Goal: Task Accomplishment & Management: Manage account settings

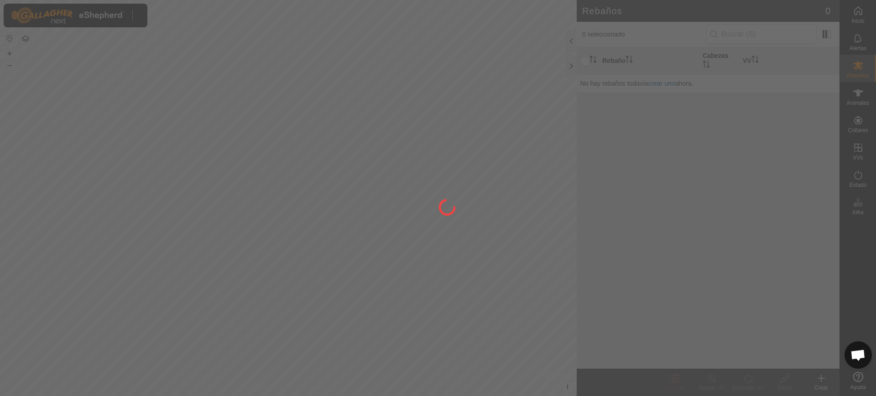
scroll to position [743, 0]
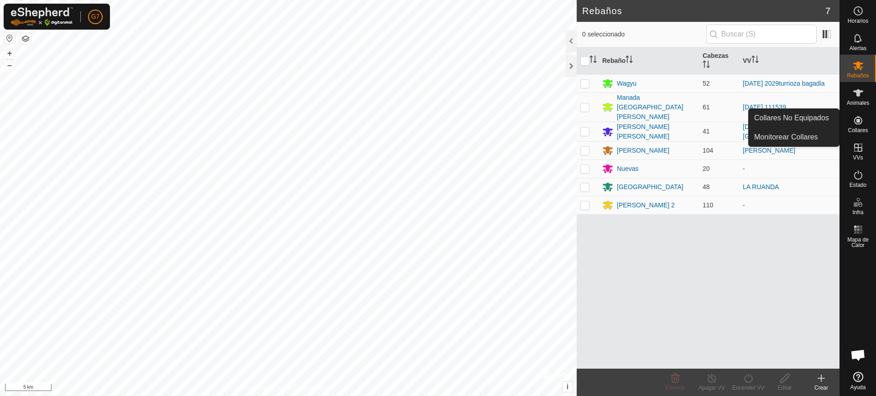
click at [867, 126] on div "Collares" at bounding box center [858, 122] width 36 height 27
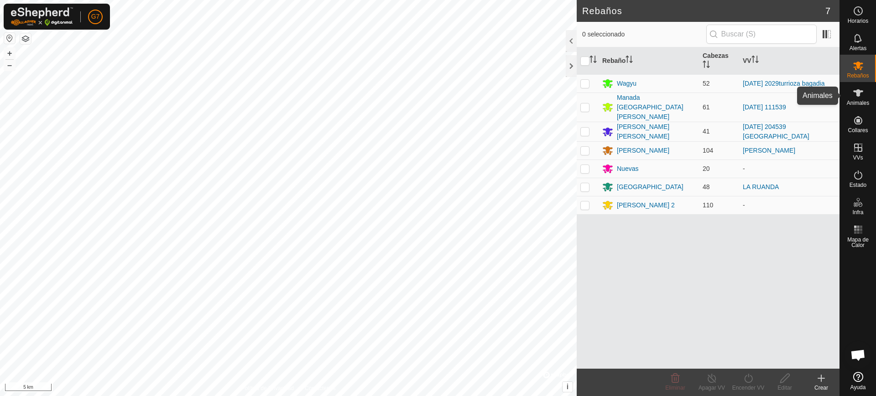
click at [856, 94] on icon at bounding box center [857, 93] width 11 height 11
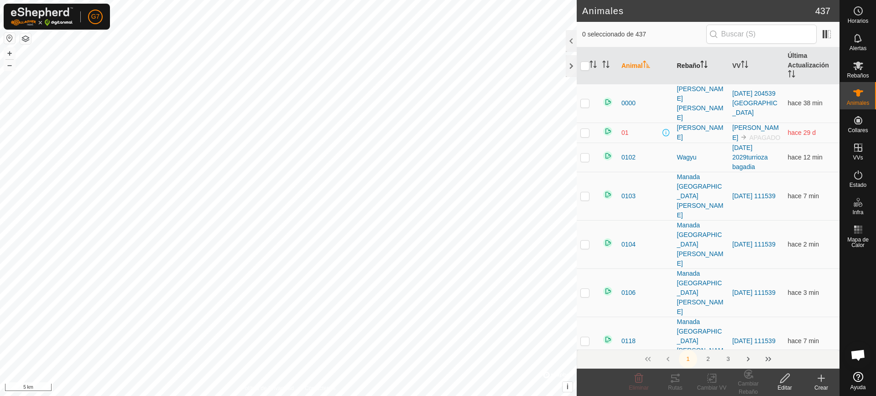
click at [699, 68] on th "Rebaño" at bounding box center [701, 65] width 56 height 37
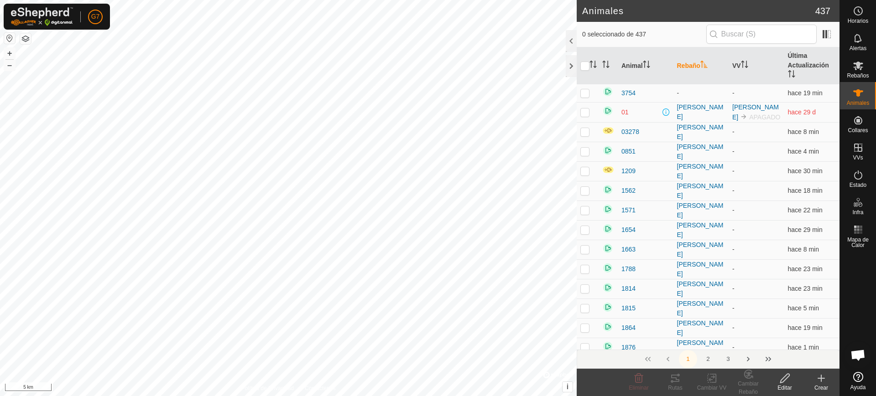
click at [584, 110] on p-checkbox at bounding box center [584, 112] width 9 height 7
checkbox input "true"
click at [633, 378] on icon at bounding box center [638, 378] width 11 height 11
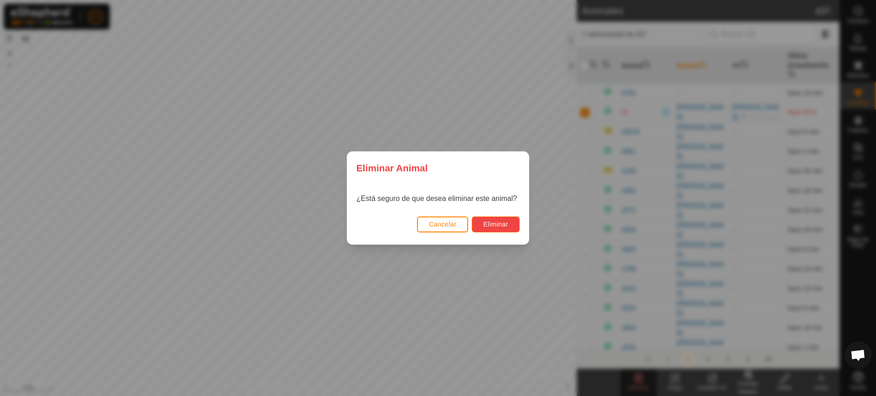
click at [497, 227] on span "Eliminar" at bounding box center [495, 224] width 25 height 7
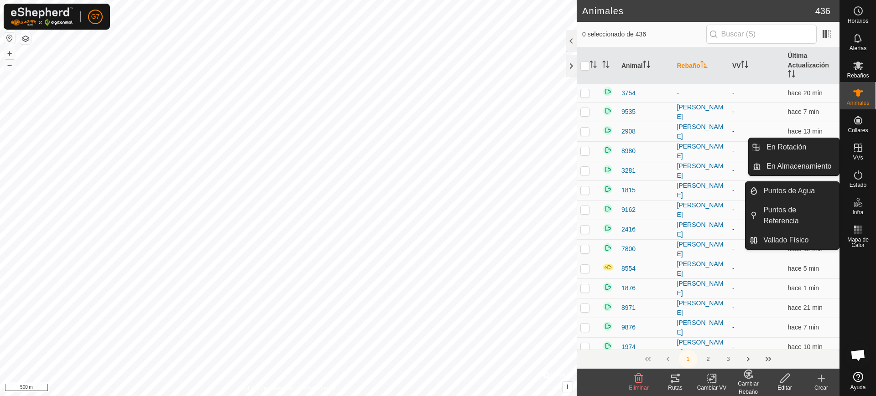
click at [863, 144] on icon at bounding box center [857, 147] width 11 height 11
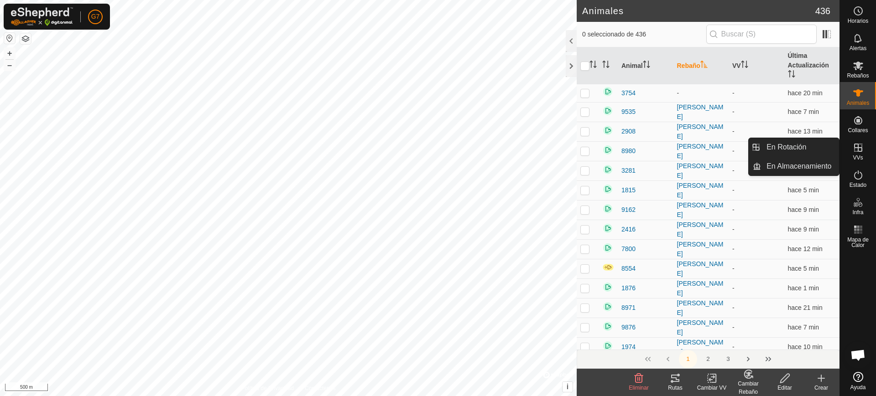
click at [819, 145] on link "En Rotación" at bounding box center [800, 147] width 78 height 18
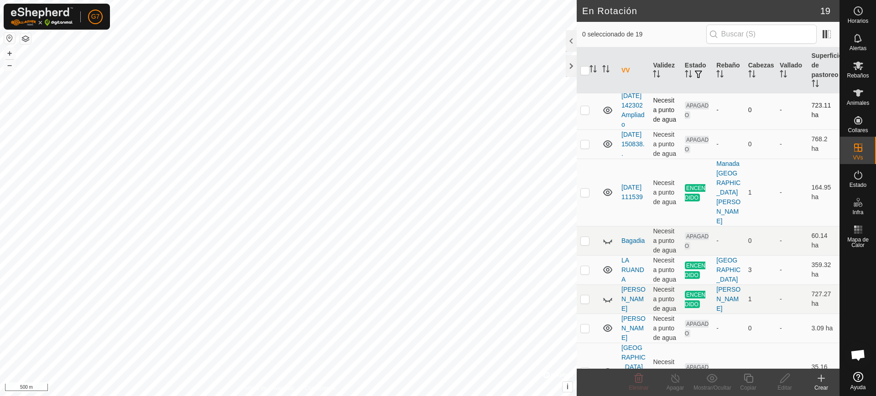
scroll to position [342, 0]
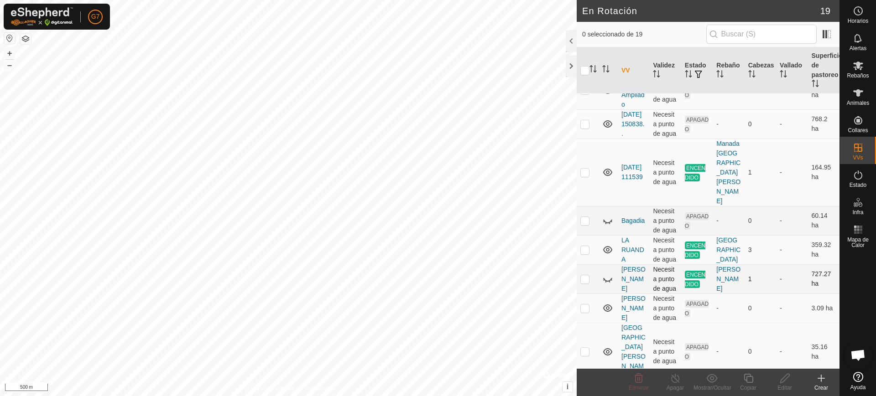
click at [603, 278] on icon at bounding box center [607, 279] width 11 height 11
click at [581, 278] on p-checkbox at bounding box center [584, 278] width 9 height 7
click at [675, 381] on icon at bounding box center [675, 378] width 11 height 11
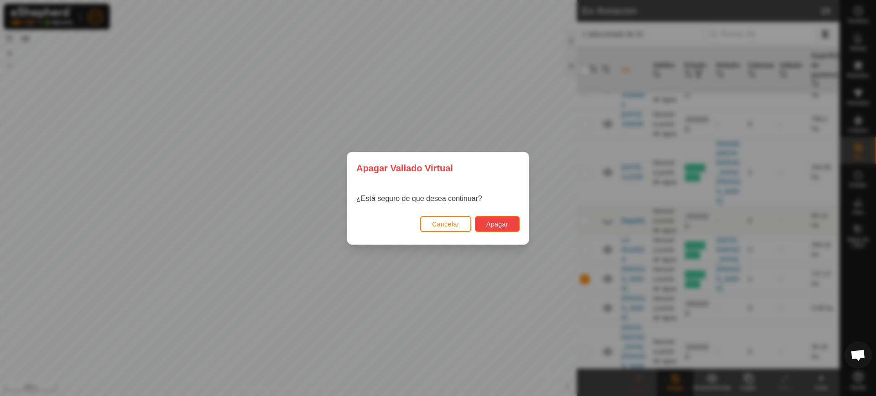
click at [498, 224] on span "Apagar" at bounding box center [497, 224] width 22 height 7
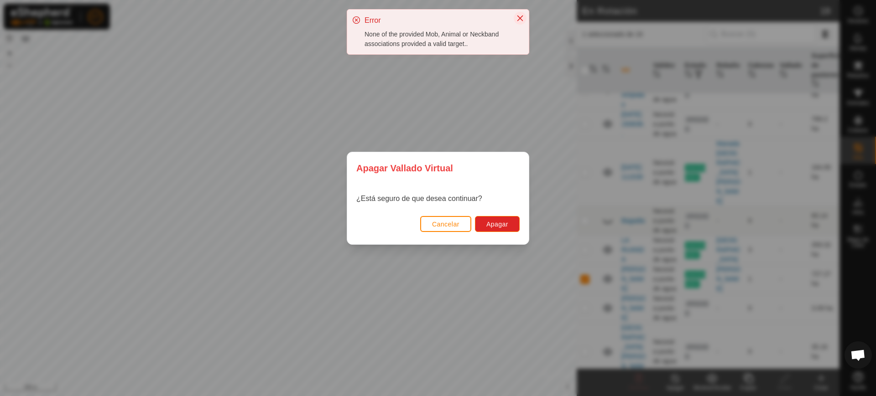
click at [519, 17] on icon "Close" at bounding box center [519, 18] width 7 height 7
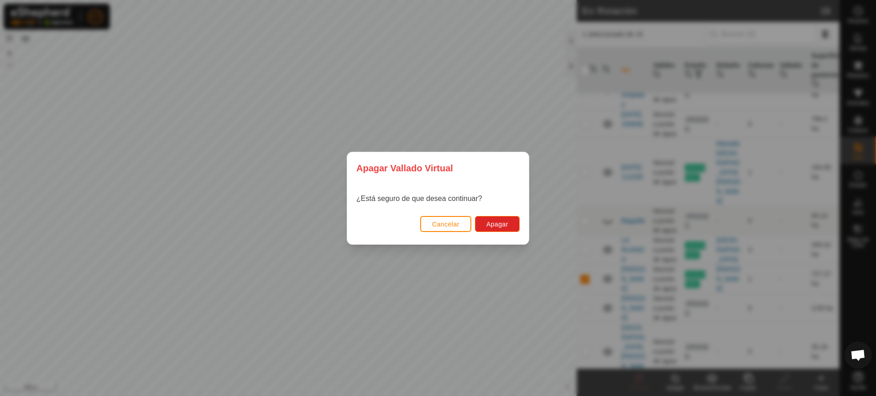
click at [543, 113] on div "Apagar Vallado Virtual ¿Está seguro de que desea continuar? Cancelar Apagar" at bounding box center [438, 198] width 876 height 396
click at [448, 221] on span "Cancelar" at bounding box center [445, 224] width 27 height 7
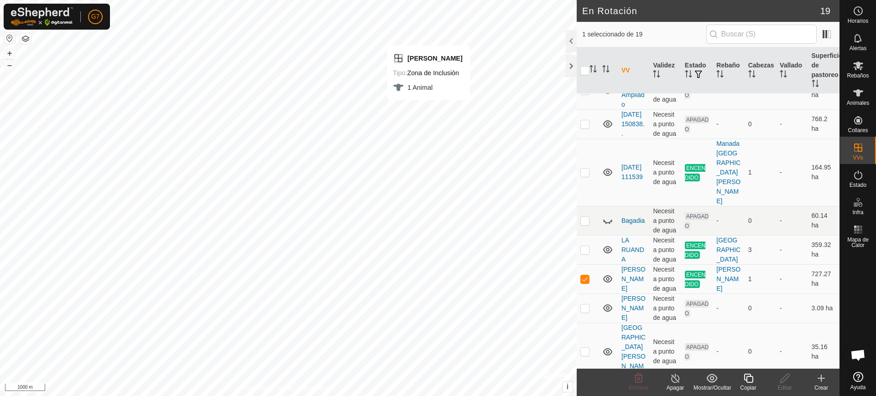
checkbox input "false"
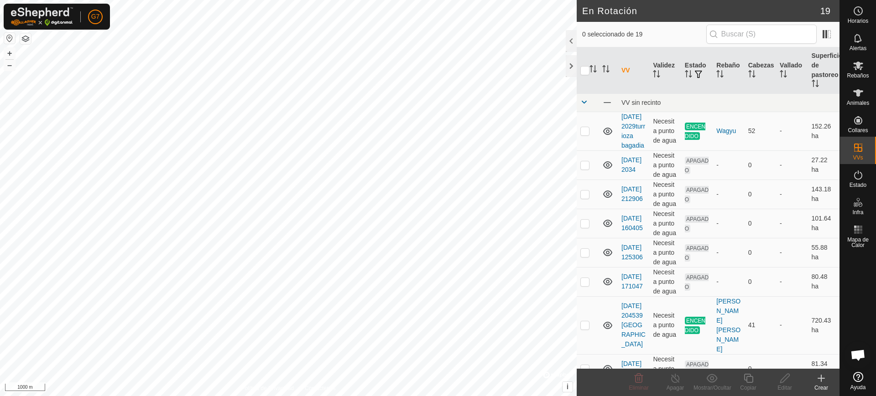
scroll to position [743, 0]
click at [158, 162] on div "4150 3180038088 [PERSON_NAME] 2 - + – ⇧ i © Mapbox , © OpenStreetMap , Improve …" at bounding box center [288, 198] width 577 height 396
click at [858, 95] on icon at bounding box center [858, 92] width 10 height 7
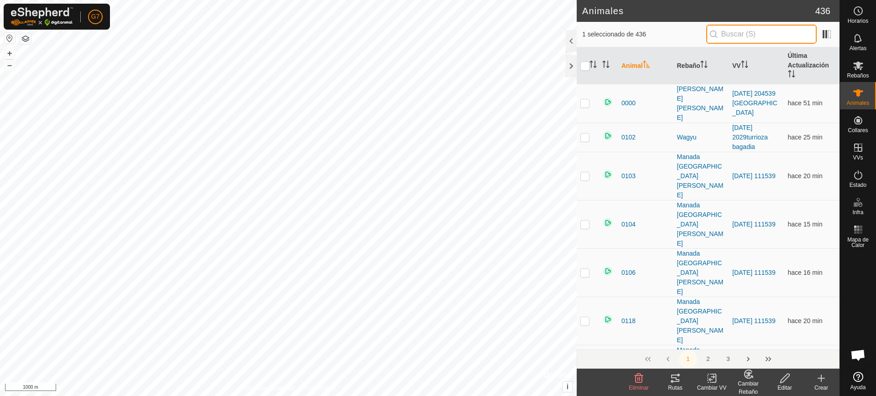
click at [769, 28] on input "text" at bounding box center [761, 34] width 110 height 19
paste input "63441"
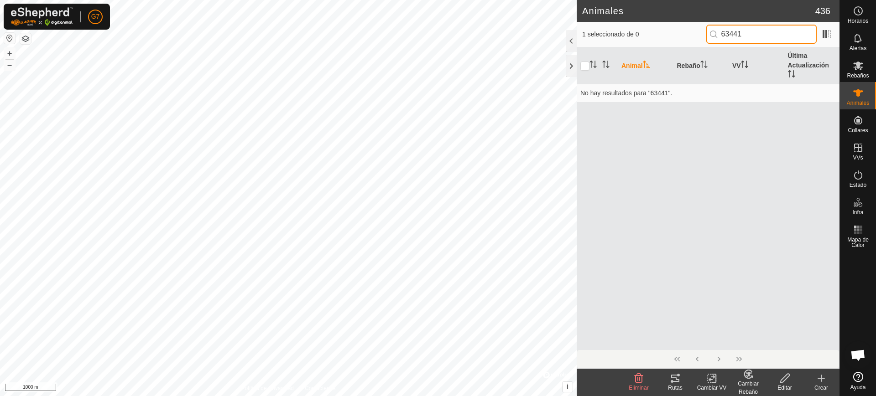
type input "63441"
click at [822, 378] on icon at bounding box center [821, 378] width 11 height 11
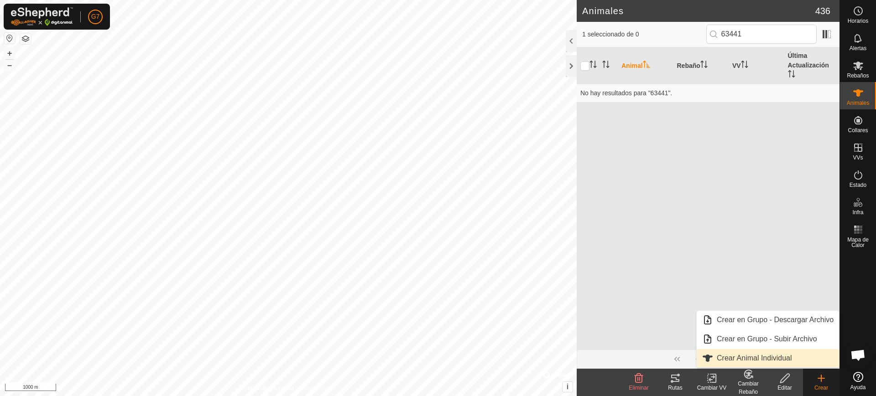
click at [781, 353] on link "Crear Animal Individual" at bounding box center [767, 358] width 142 height 18
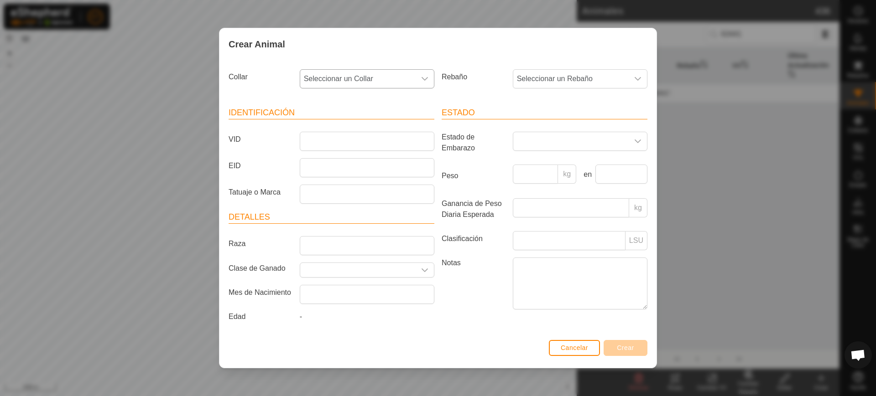
click at [383, 75] on span "Seleccionar un Collar" at bounding box center [357, 79] width 115 height 18
type input "63441"
drag, startPoint x: 361, startPoint y: 125, endPoint x: 456, endPoint y: 104, distance: 97.2
click at [361, 124] on li "4003663441" at bounding box center [368, 126] width 134 height 18
click at [531, 82] on span "Seleccionar un Rebaño" at bounding box center [570, 79] width 115 height 18
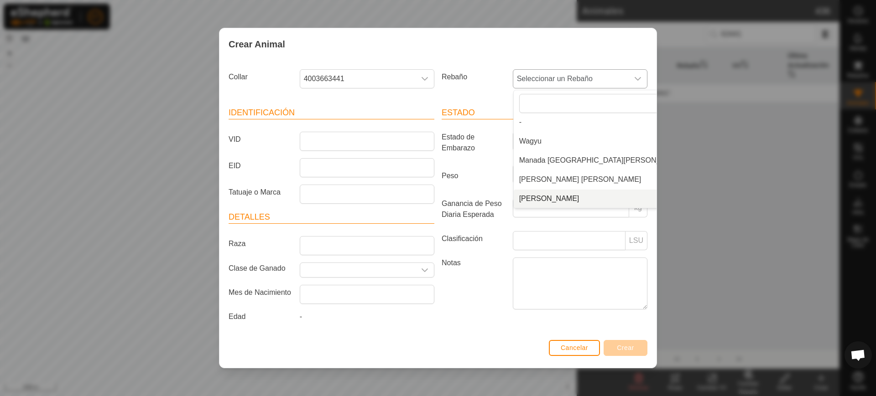
scroll to position [61, 0]
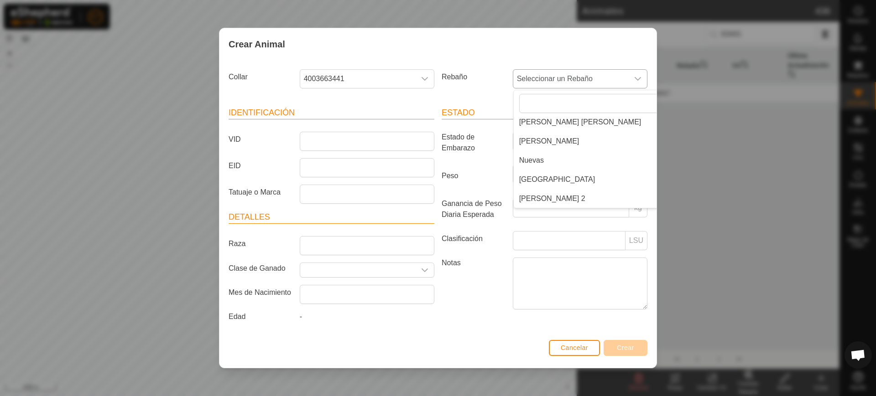
click at [539, 182] on li "[GEOGRAPHIC_DATA]" at bounding box center [601, 180] width 175 height 18
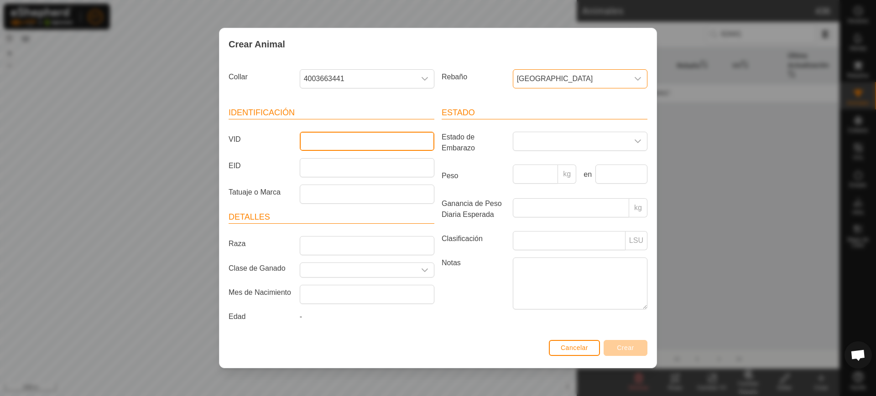
click at [385, 142] on input "VID" at bounding box center [367, 141] width 135 height 19
type input "3988"
click at [620, 343] on button "Crear" at bounding box center [625, 348] width 44 height 16
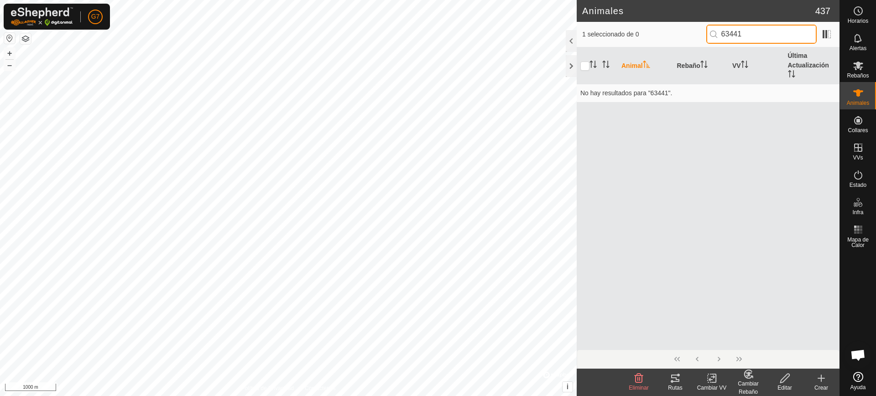
drag, startPoint x: 788, startPoint y: 35, endPoint x: 780, endPoint y: 35, distance: 7.3
click at [782, 35] on input "63441" at bounding box center [761, 34] width 110 height 19
drag, startPoint x: 770, startPoint y: 35, endPoint x: 643, endPoint y: 42, distance: 127.5
click at [656, 35] on div "1 seleccionado de 0 63441" at bounding box center [708, 34] width 252 height 19
drag, startPoint x: 756, startPoint y: 36, endPoint x: 658, endPoint y: 36, distance: 98.1
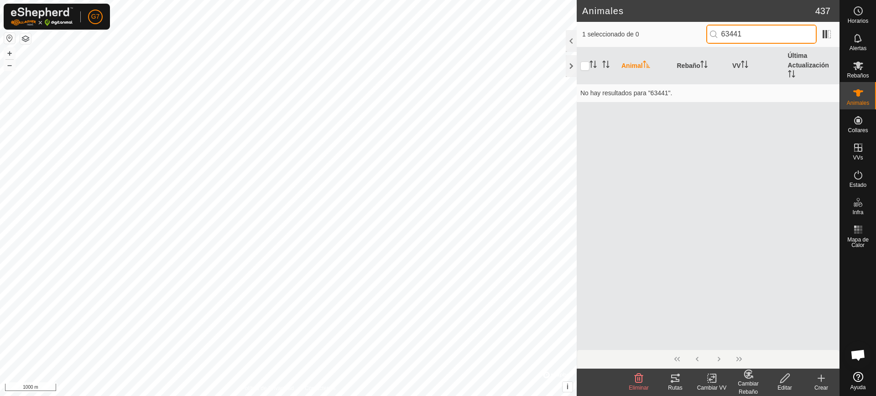
click at [658, 36] on div "1 seleccionado de 0 63441" at bounding box center [708, 34] width 252 height 19
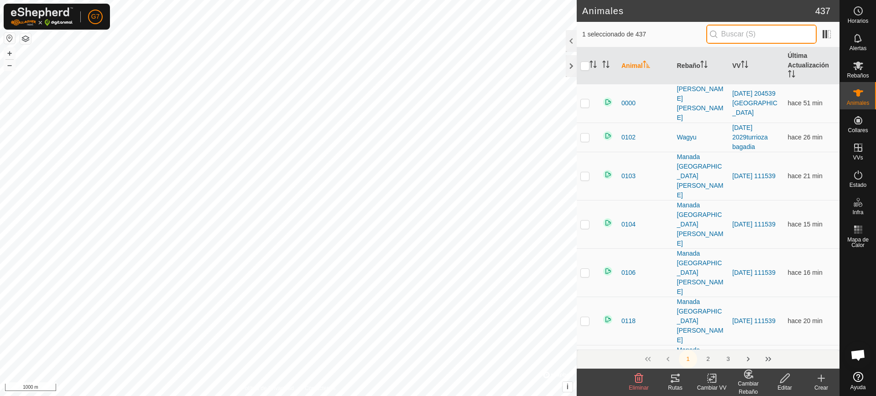
click at [730, 37] on input "text" at bounding box center [761, 34] width 110 height 19
paste input "63441"
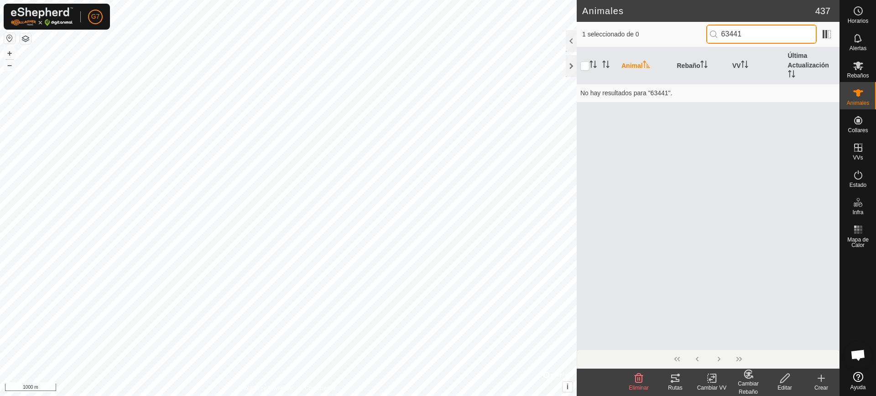
type input "63441"
click at [854, 96] on icon at bounding box center [857, 93] width 11 height 11
click at [869, 76] on div "Rebaños" at bounding box center [858, 68] width 36 height 27
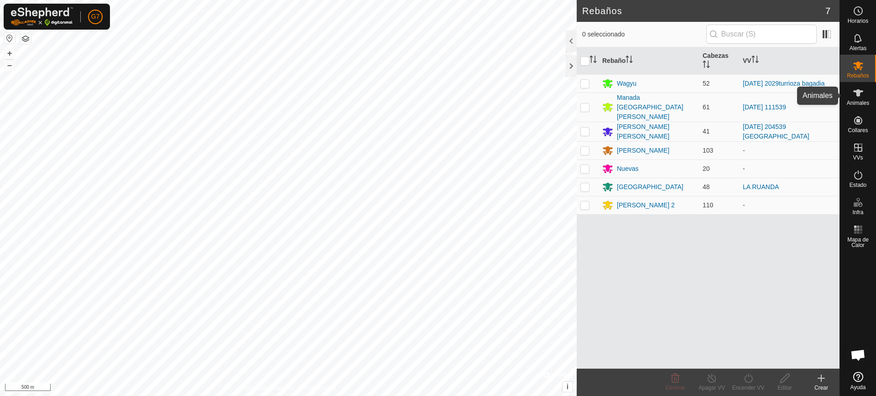
click at [865, 94] on es-animals-svg-icon at bounding box center [858, 93] width 16 height 15
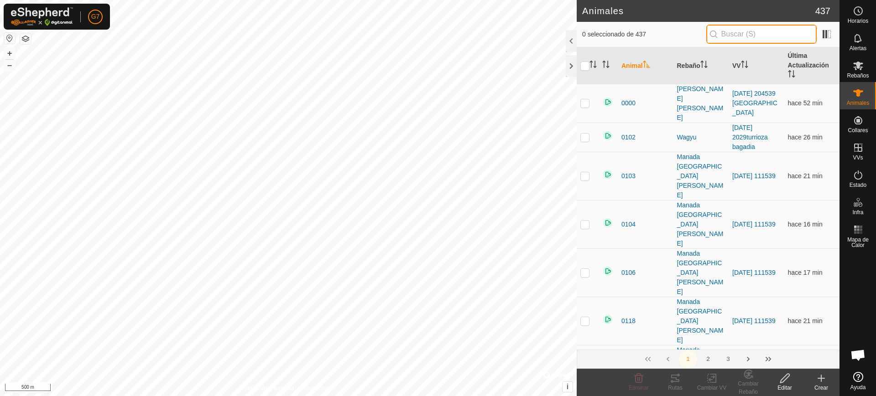
click at [726, 33] on input "text" at bounding box center [761, 34] width 110 height 19
paste input "63441"
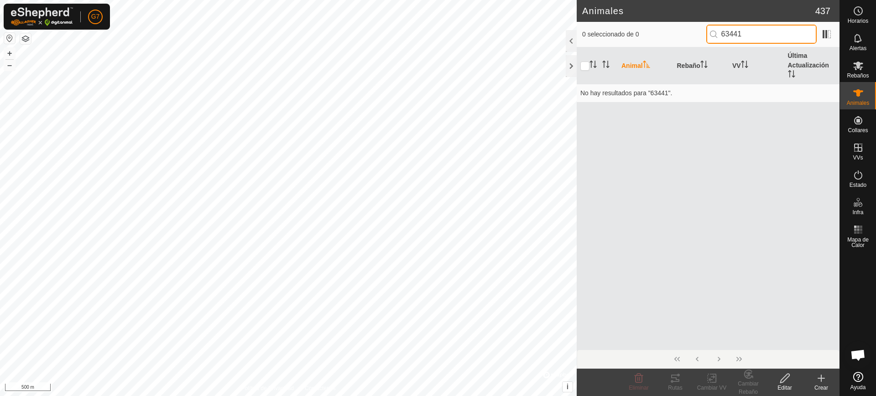
type input "63441"
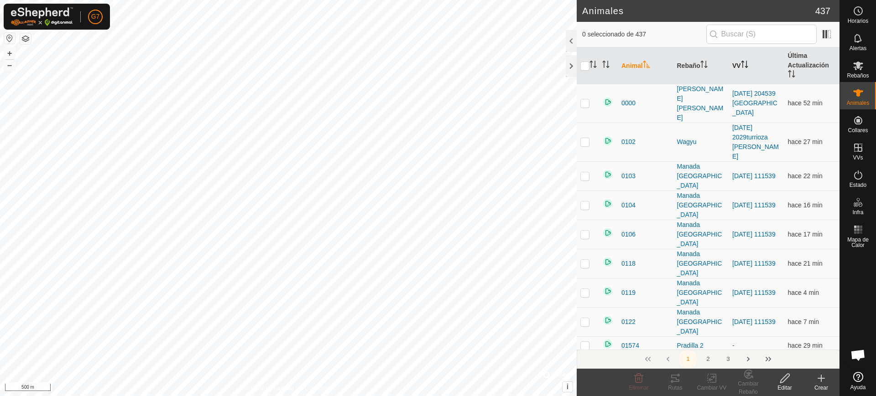
scroll to position [743, 0]
click at [745, 33] on input "text" at bounding box center [761, 34] width 110 height 19
paste input "63441"
type input "63441"
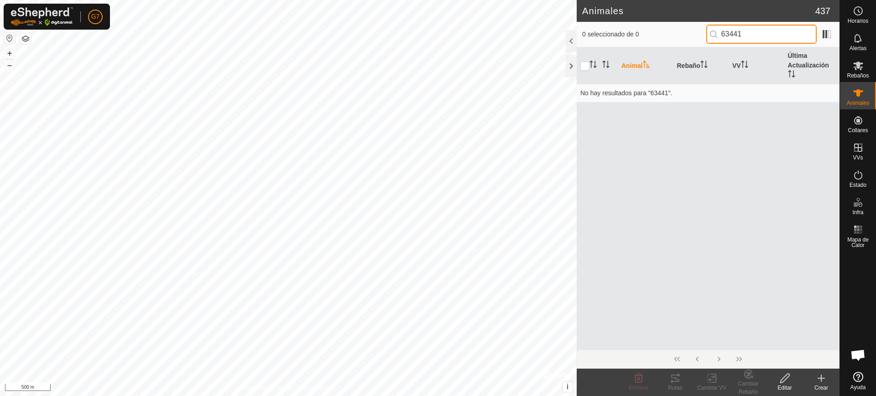
drag, startPoint x: 759, startPoint y: 37, endPoint x: 660, endPoint y: 33, distance: 98.6
click at [661, 33] on div "0 seleccionado de 0 63441" at bounding box center [708, 34] width 252 height 19
type input "63441"
drag, startPoint x: 742, startPoint y: 31, endPoint x: 673, endPoint y: 30, distance: 68.4
click at [673, 30] on div "1 seleccionado de 0 63441" at bounding box center [708, 34] width 252 height 19
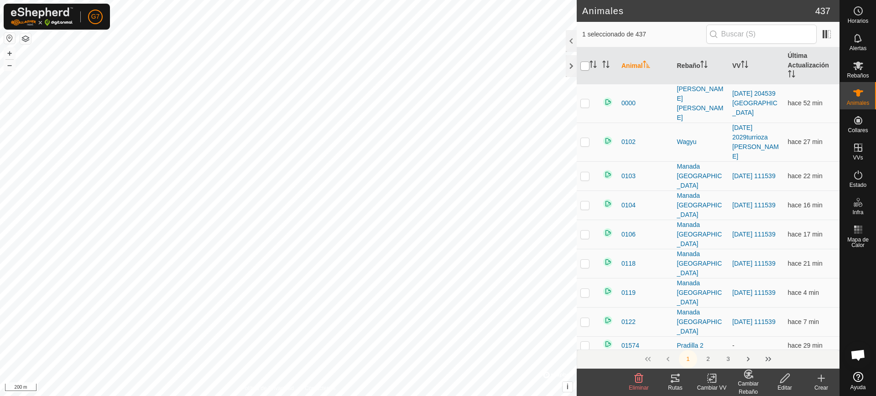
click at [584, 68] on input "checkbox" at bounding box center [584, 66] width 9 height 9
checkbox input "true"
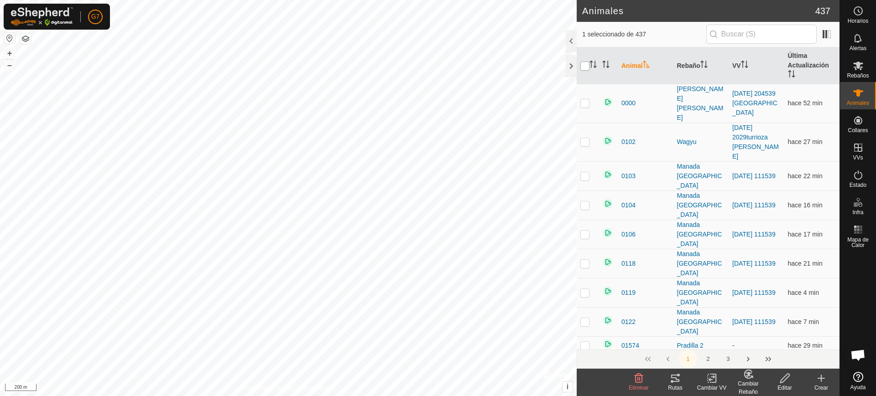
checkbox input "true"
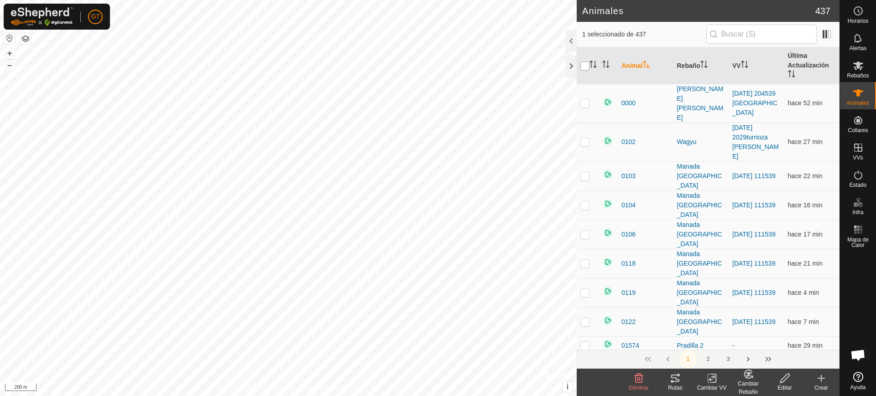
checkbox input "true"
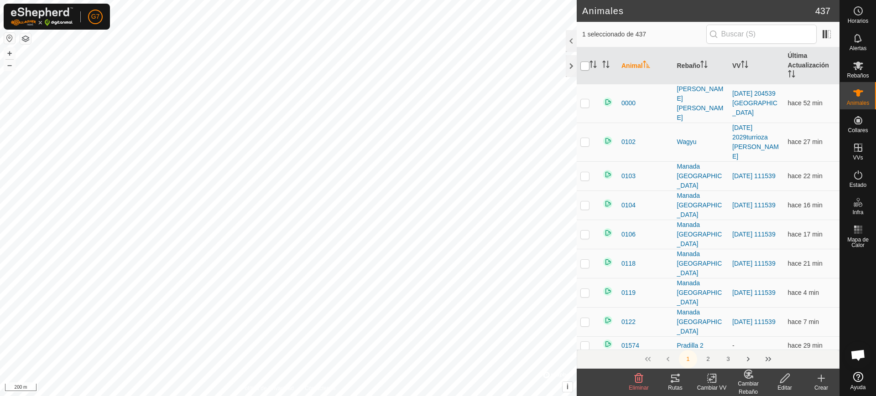
checkbox input "true"
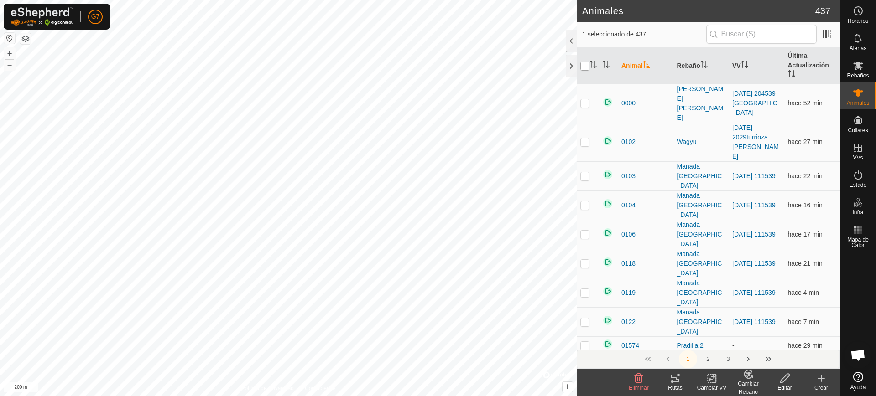
checkbox input "true"
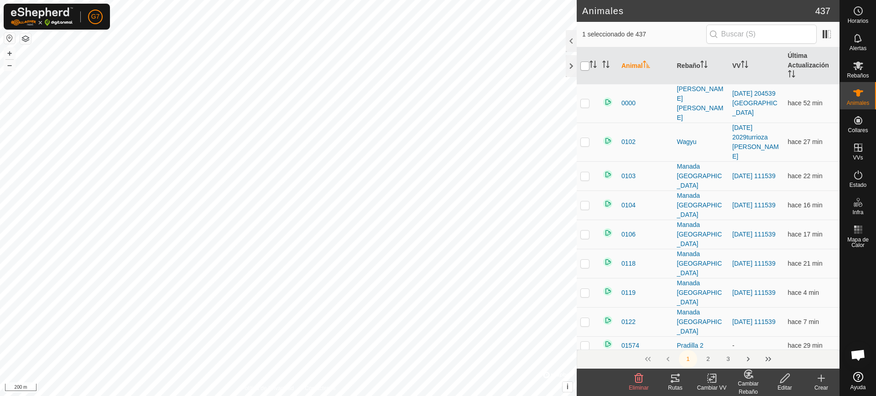
checkbox input "true"
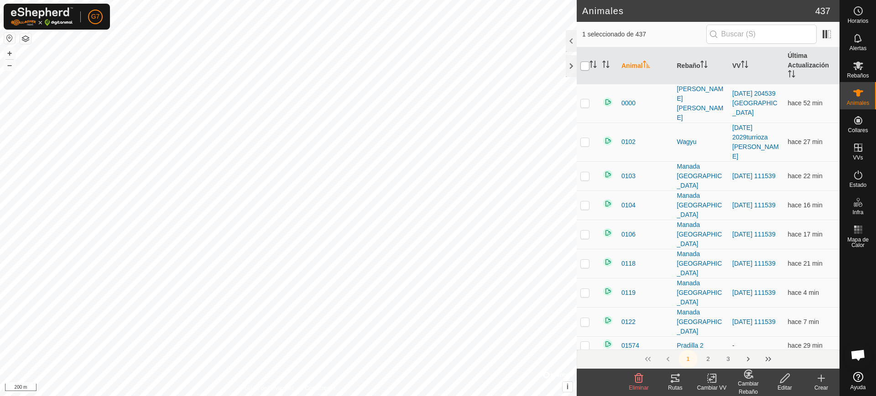
checkbox input "true"
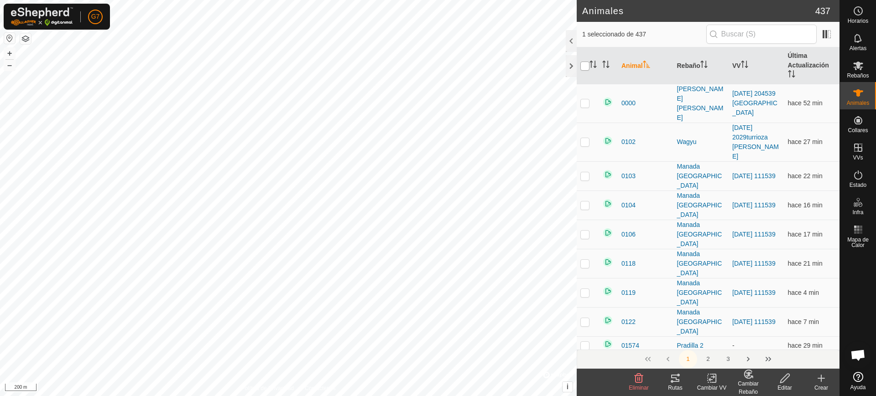
checkbox input "true"
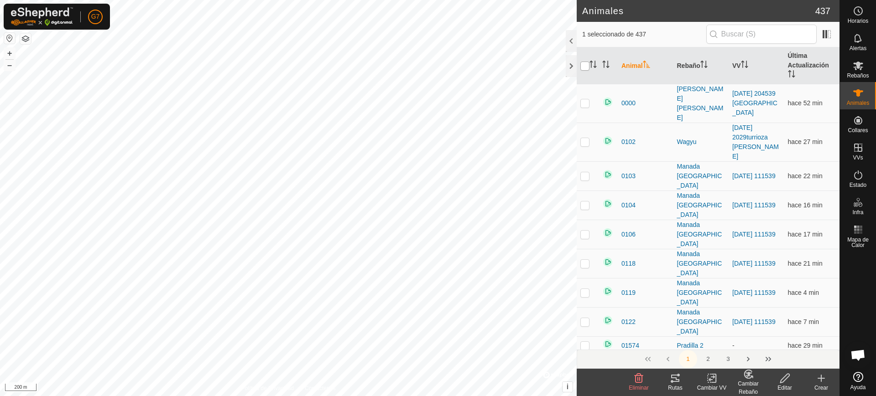
checkbox input "true"
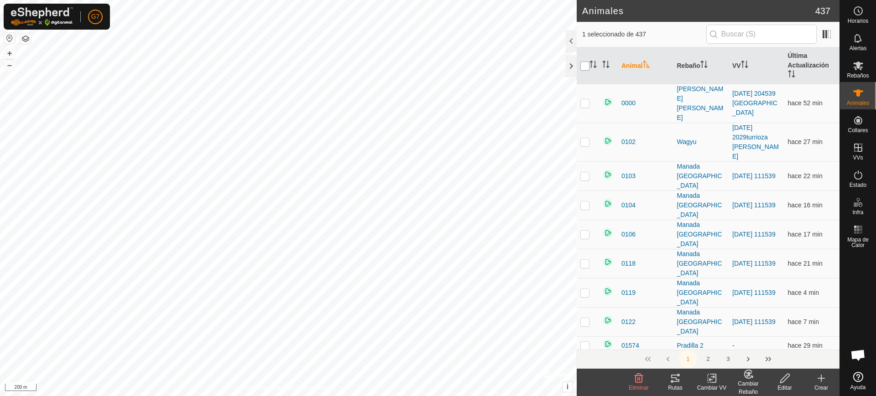
checkbox input "true"
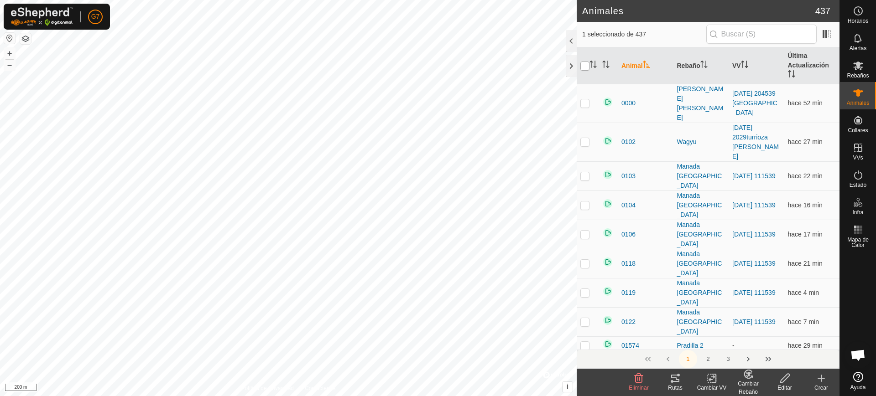
checkbox input "true"
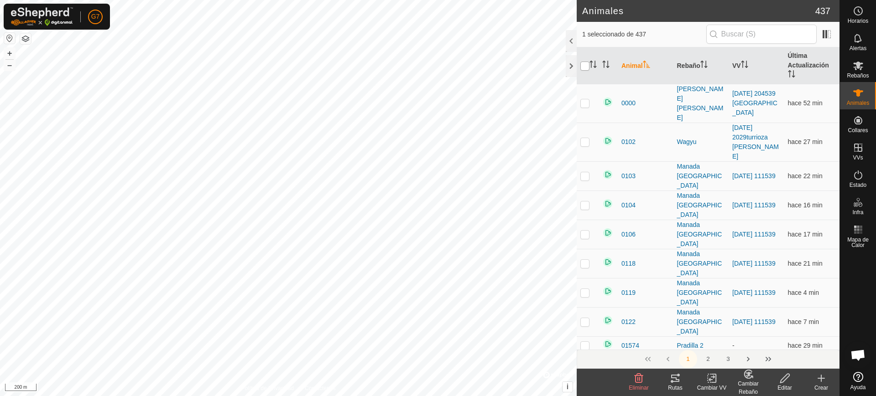
checkbox input "true"
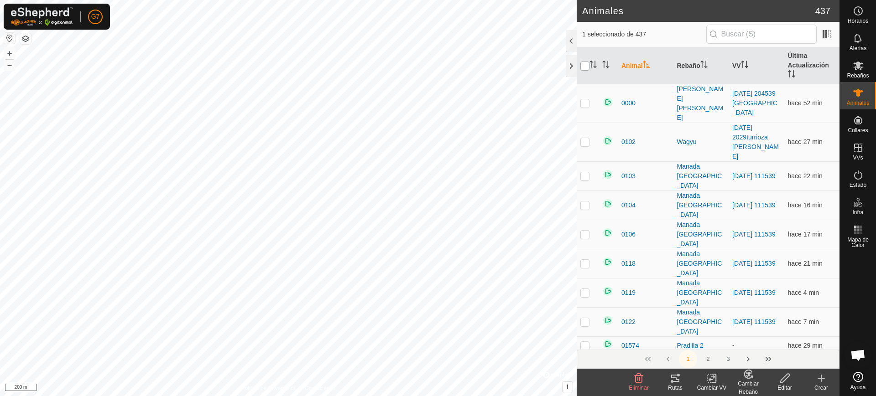
checkbox input "true"
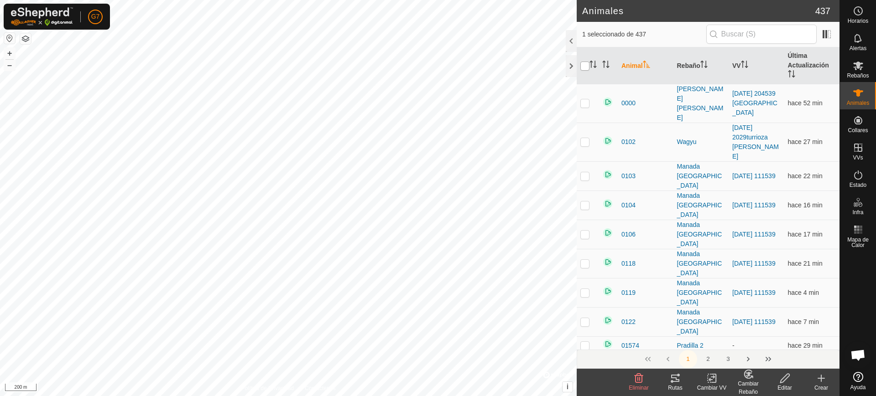
checkbox input "true"
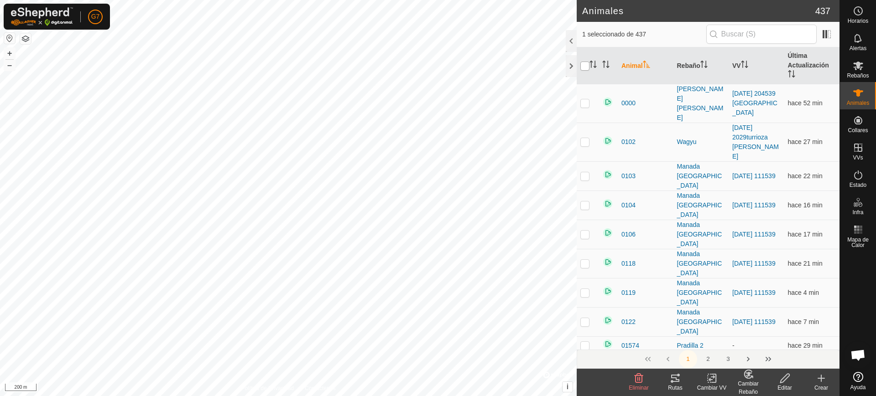
checkbox input "true"
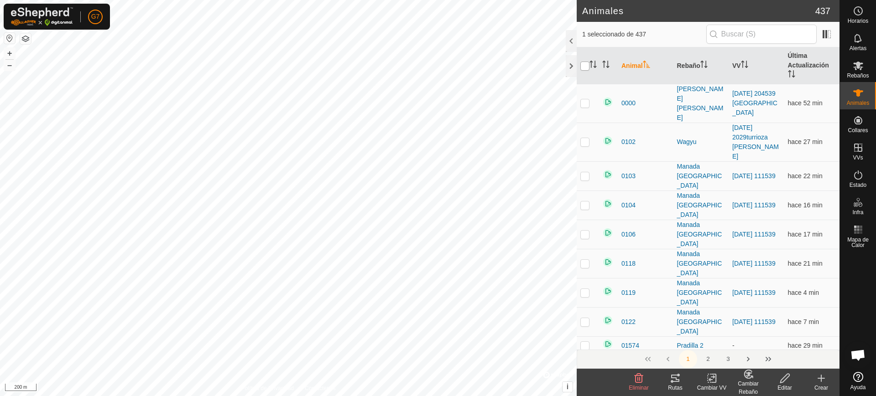
checkbox input "true"
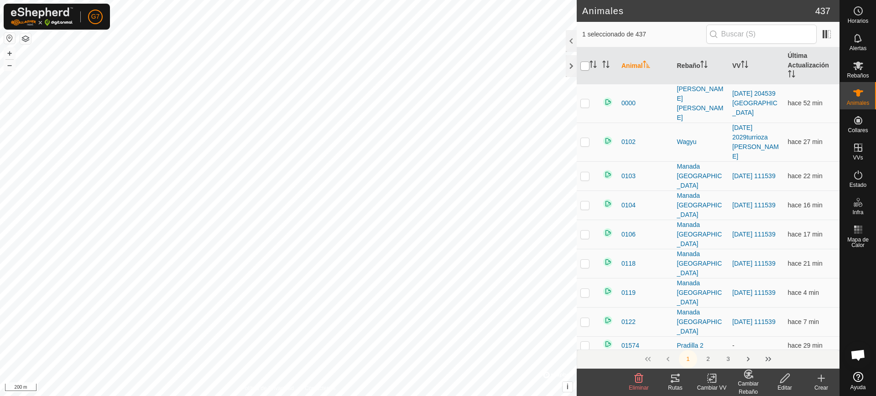
checkbox input "true"
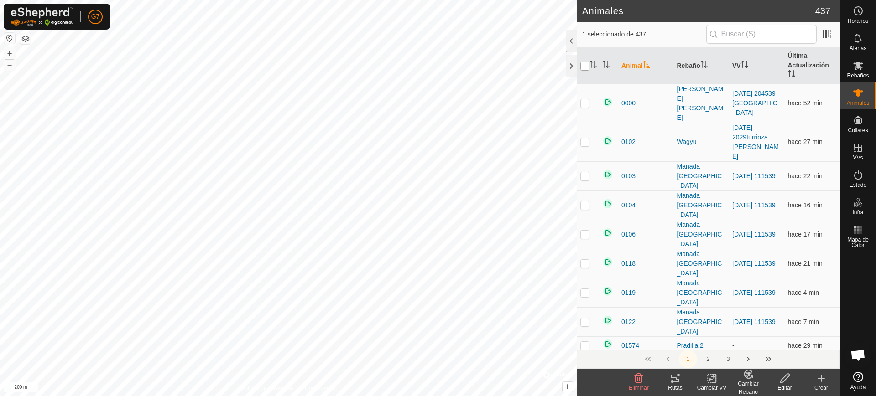
checkbox input "true"
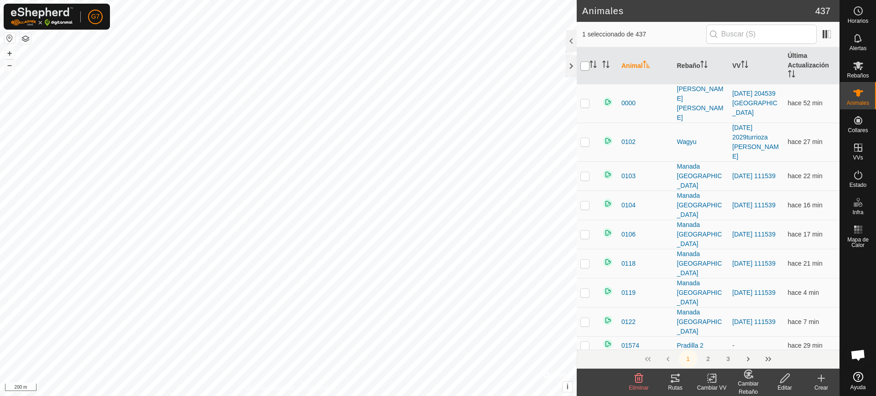
checkbox input "true"
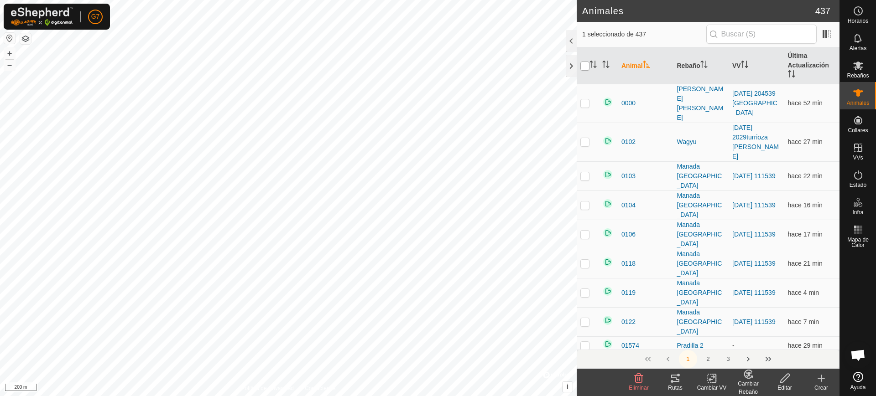
checkbox input "true"
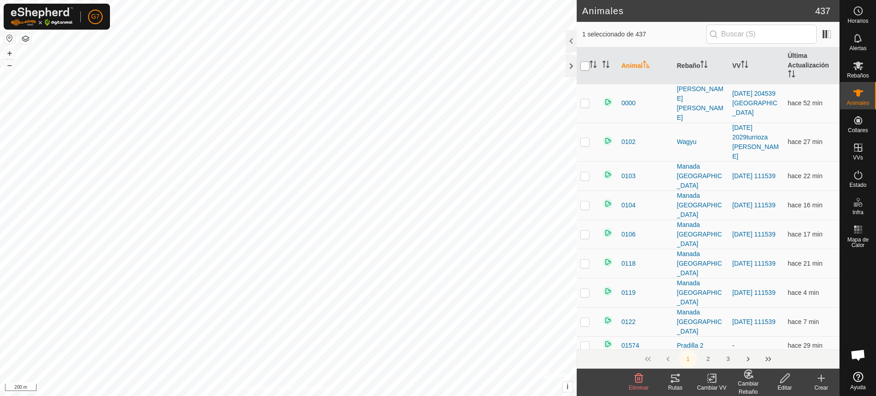
checkbox input "true"
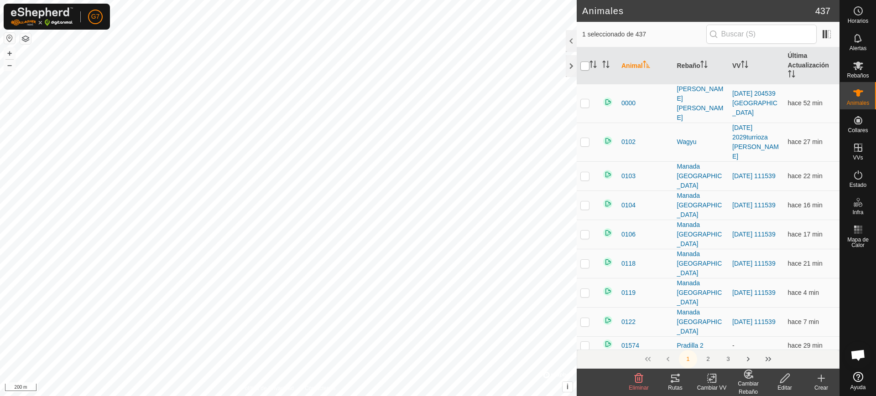
checkbox input "true"
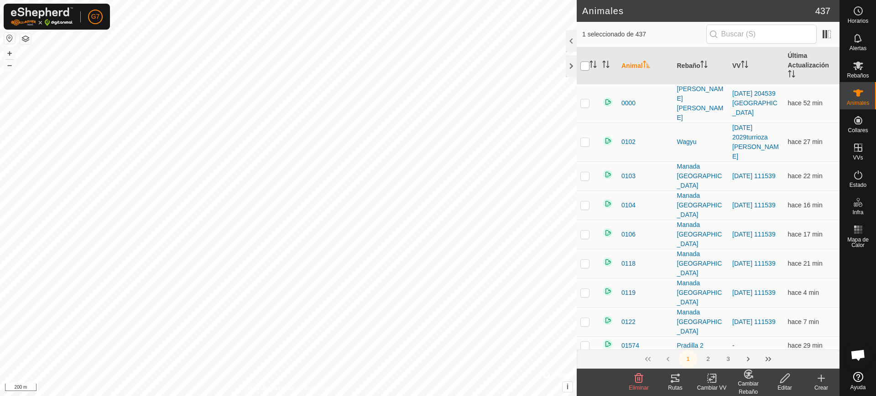
checkbox input "true"
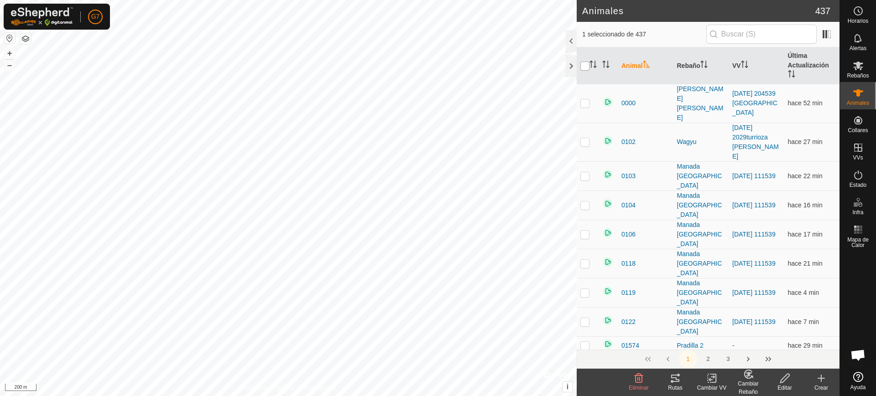
checkbox input "true"
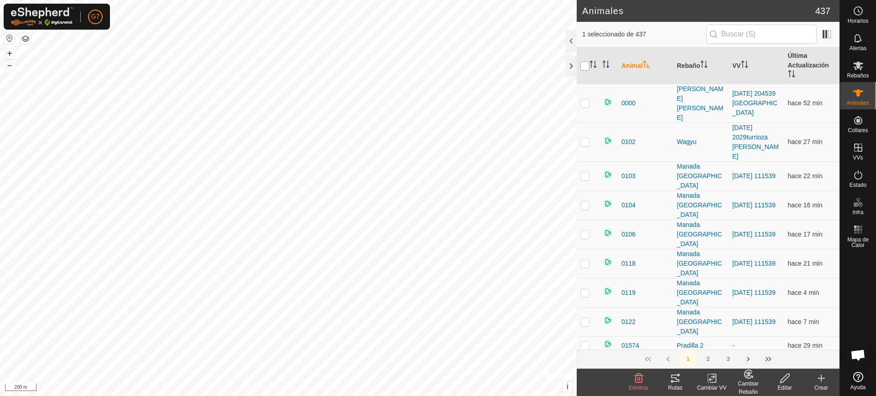
checkbox input "true"
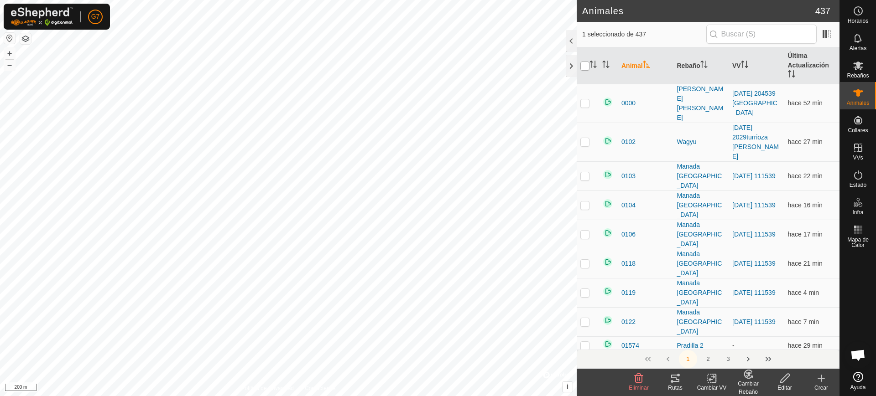
checkbox input "true"
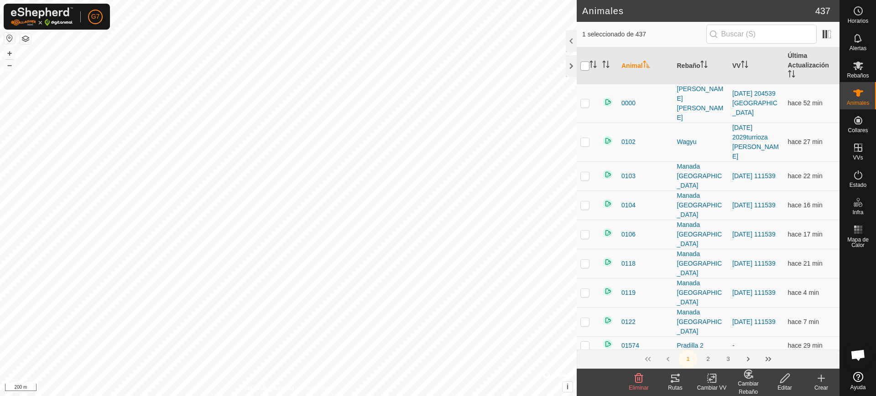
checkbox input "true"
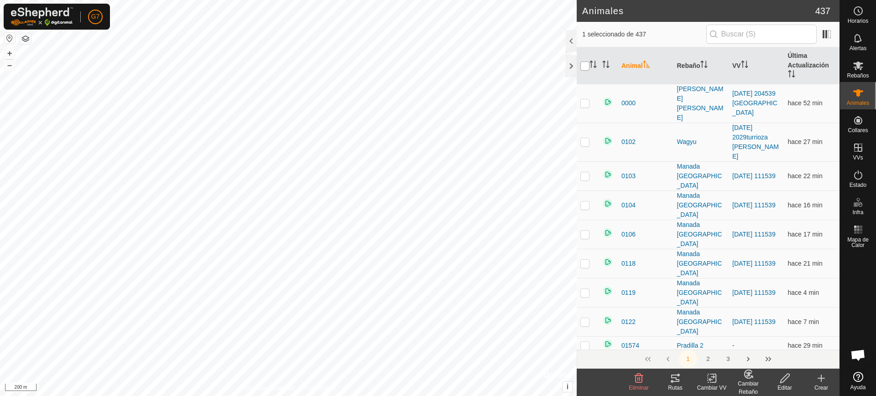
checkbox input "true"
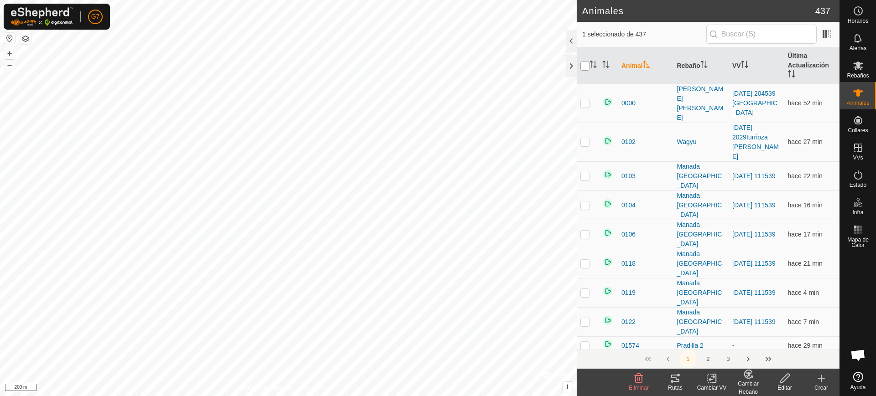
checkbox input "true"
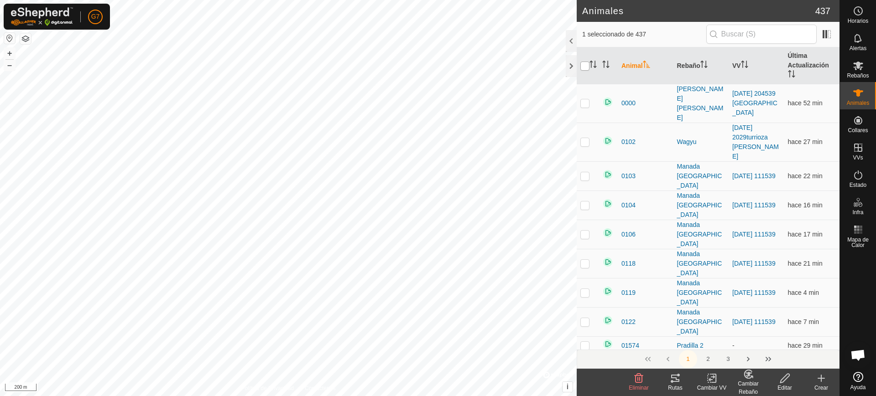
checkbox input "true"
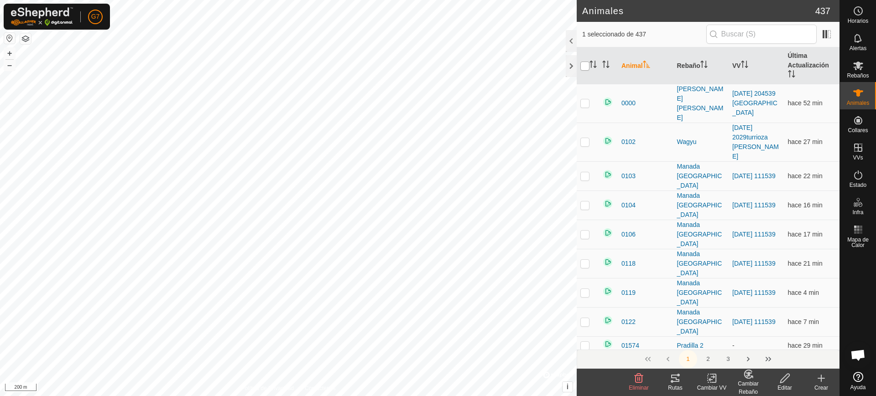
checkbox input "true"
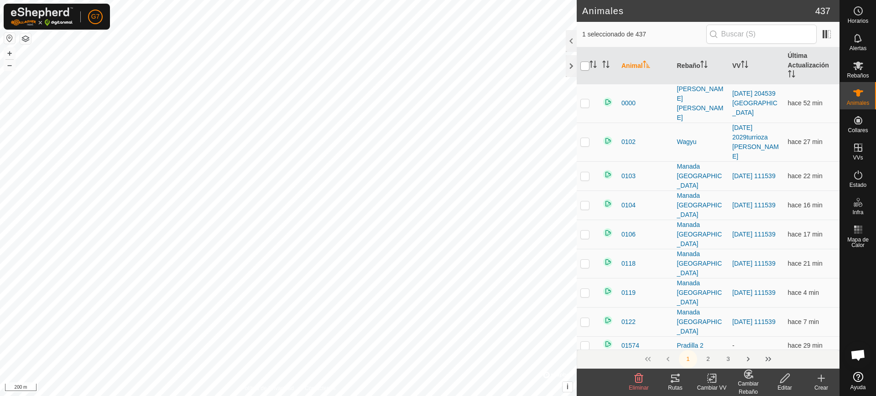
checkbox input "true"
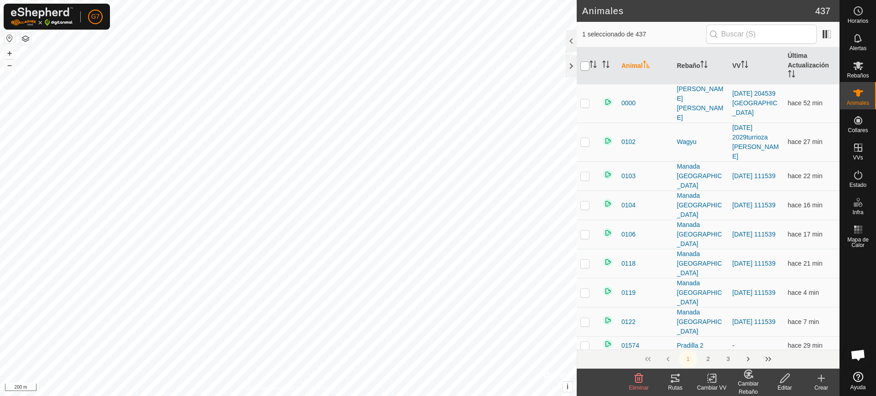
checkbox input "true"
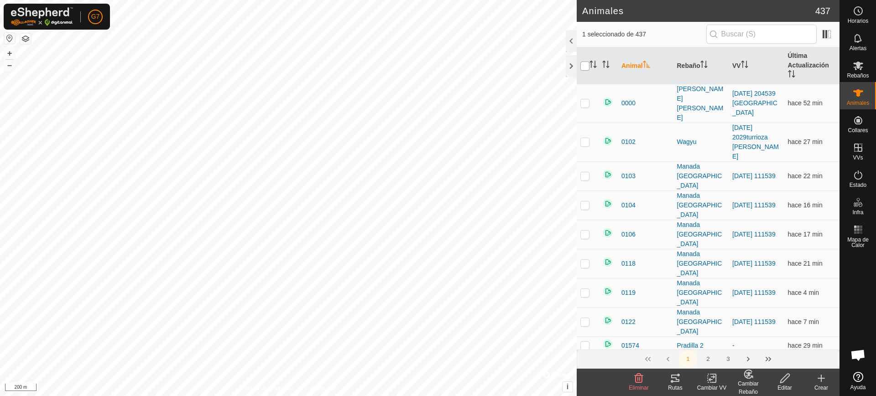
checkbox input "true"
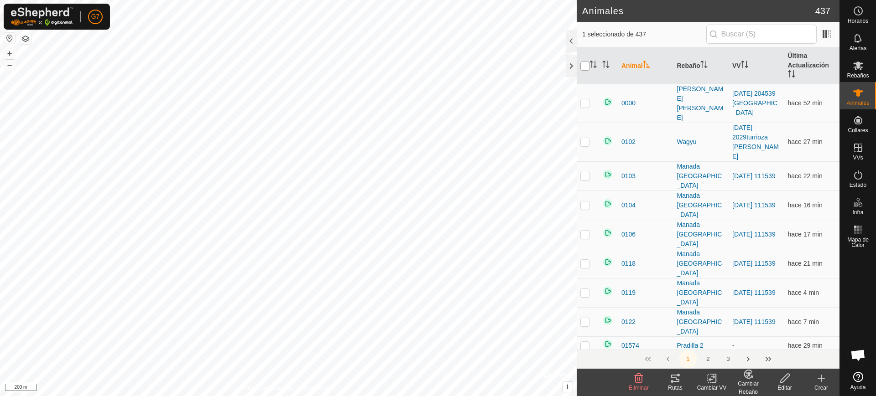
checkbox input "true"
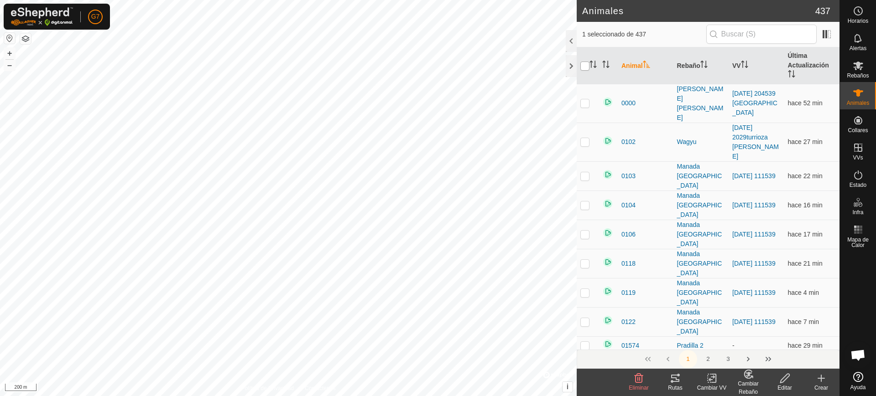
checkbox input "true"
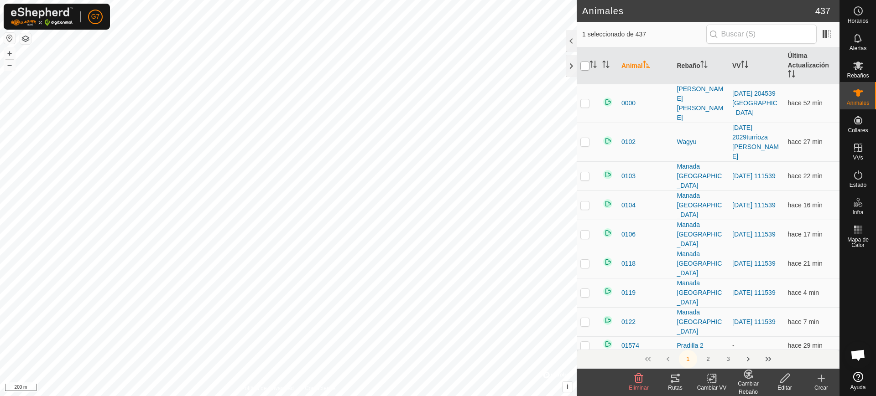
checkbox input "true"
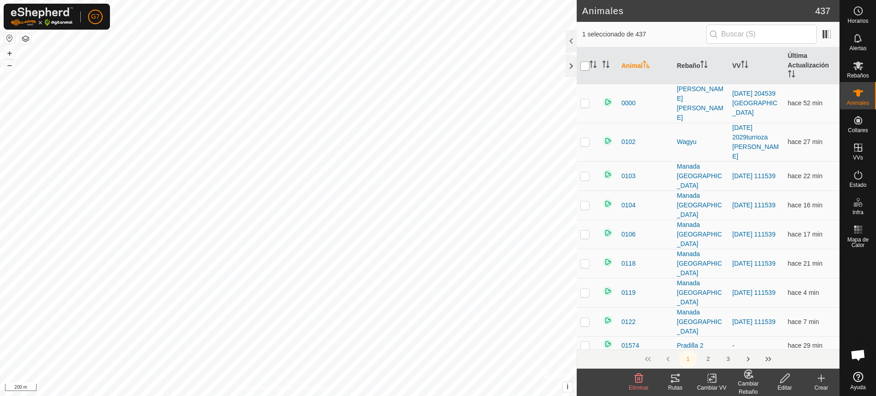
checkbox input "true"
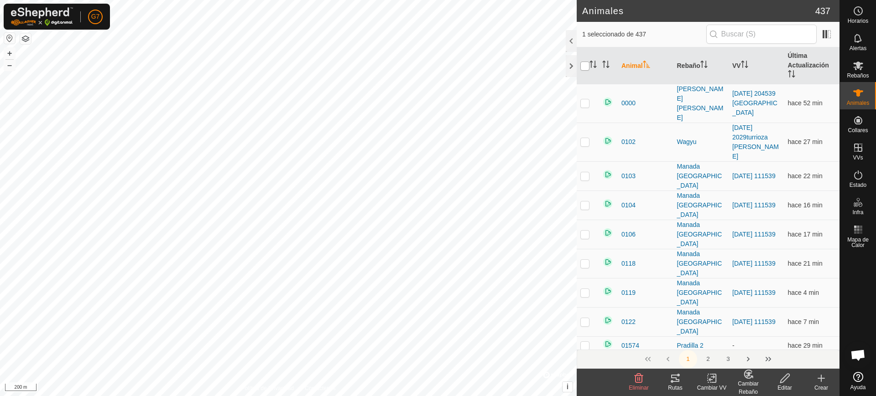
checkbox input "true"
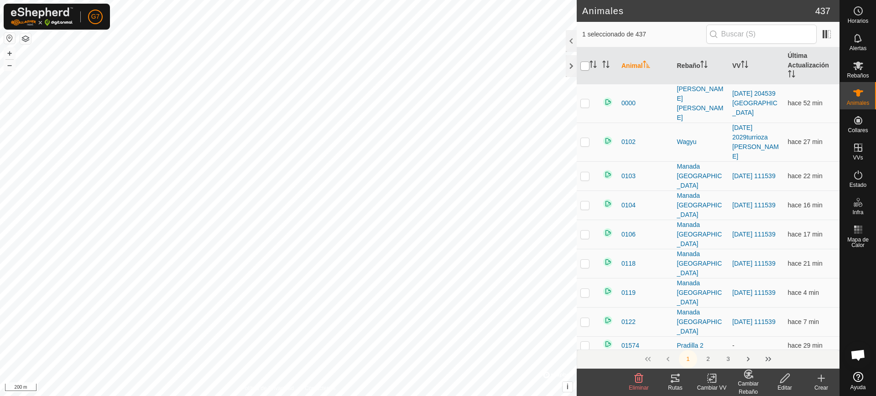
checkbox input "true"
click at [584, 68] on input "checkbox" at bounding box center [584, 66] width 9 height 9
click at [592, 63] on icon "Activar para ordenar" at bounding box center [592, 64] width 7 height 7
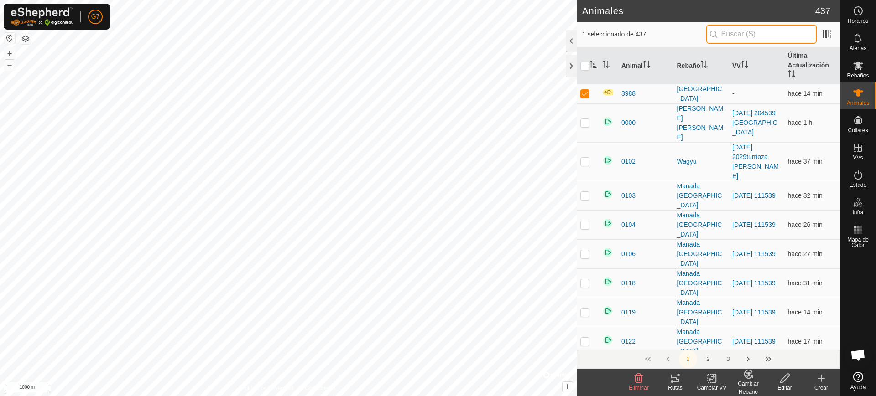
click at [759, 35] on input "text" at bounding box center [761, 34] width 110 height 19
click at [584, 87] on td at bounding box center [588, 94] width 22 height 20
click at [749, 35] on input "text" at bounding box center [761, 34] width 110 height 19
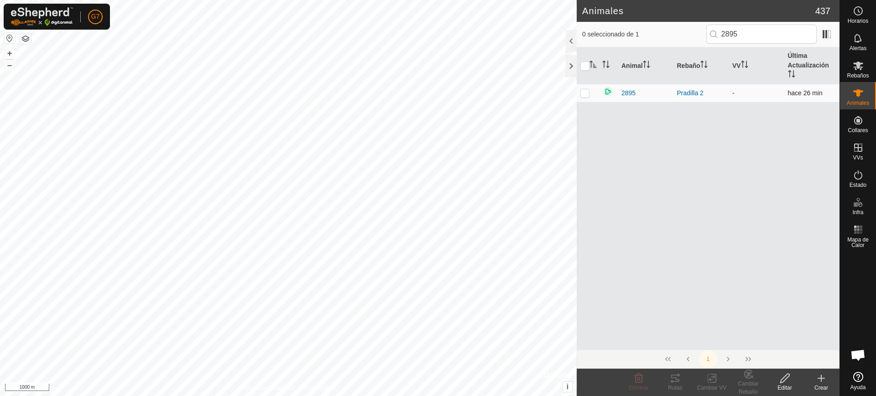
click at [582, 93] on p-checkbox at bounding box center [584, 92] width 9 height 7
click at [751, 386] on div "Cambiar Rebaño" at bounding box center [748, 388] width 36 height 16
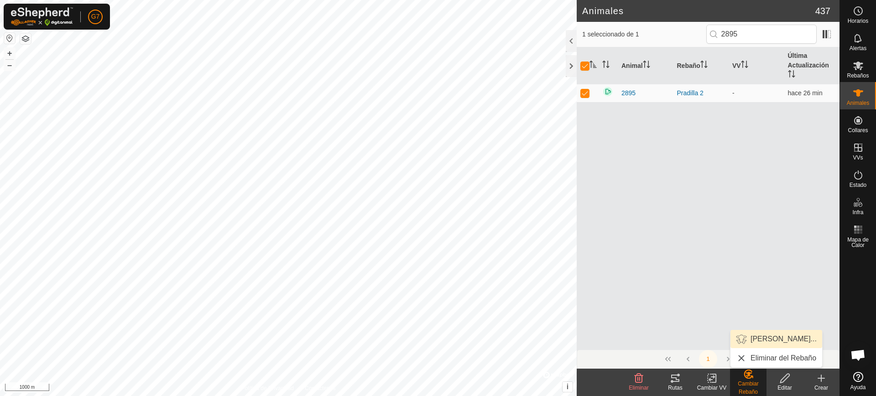
click at [770, 341] on link "Elegir Rebaño..." at bounding box center [776, 339] width 92 height 18
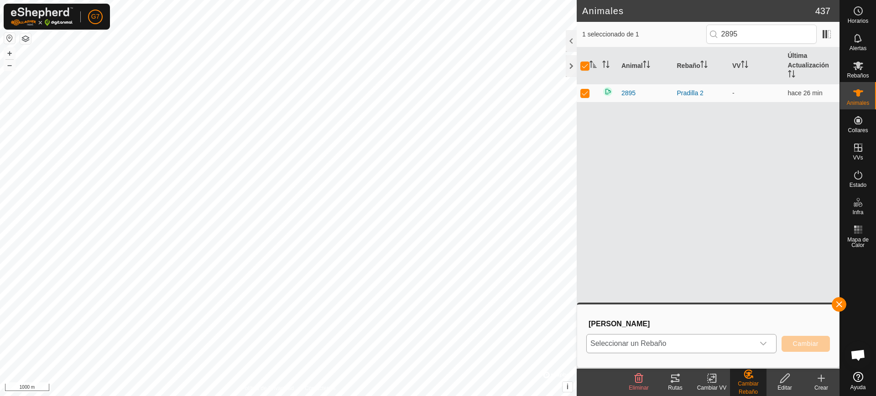
click at [644, 342] on span "Seleccionar un Rebaño" at bounding box center [670, 344] width 167 height 18
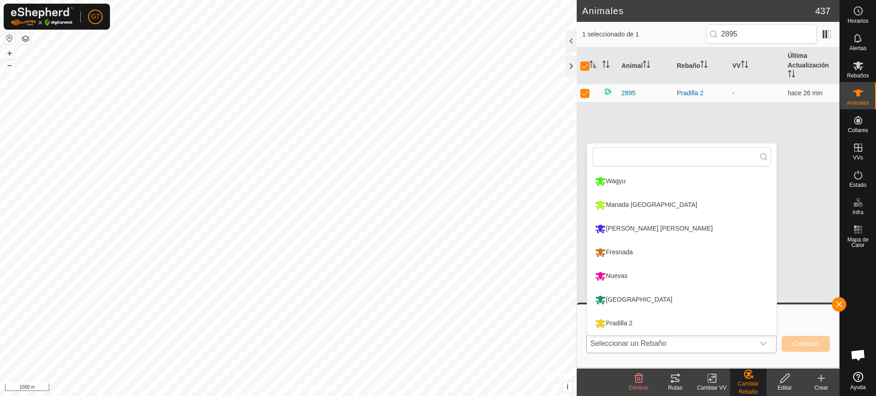
click at [633, 300] on li "[GEOGRAPHIC_DATA]" at bounding box center [681, 300] width 189 height 23
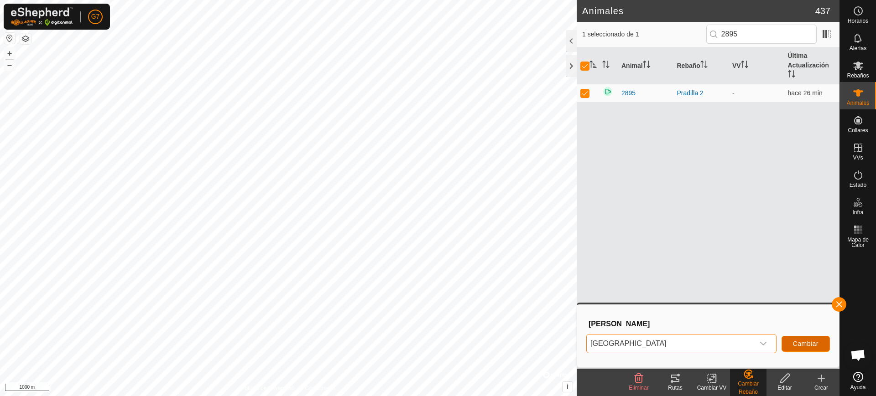
click at [794, 344] on span "Cambiar" at bounding box center [806, 343] width 26 height 7
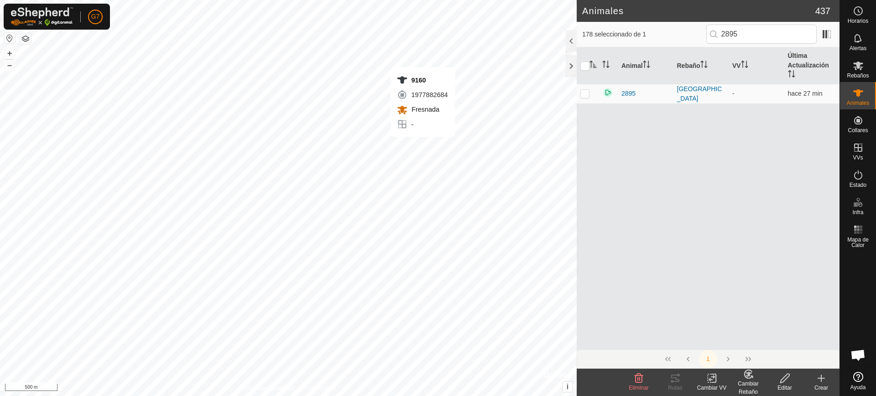
click at [422, 146] on div "9160 1977882684 Fresnada - + – ⇧ i © Mapbox , © OpenStreetMap , Improve this ma…" at bounding box center [288, 198] width 577 height 396
click at [322, 122] on div "5318 3122121978 Pradilla 2 - + – ⇧ i © Mapbox , © OpenStreetMap , Improve this …" at bounding box center [288, 198] width 577 height 396
click at [346, 17] on div "1570 3980863914 Pradilla 2 - + – ⇧ i © Mapbox , © OpenStreetMap , Improve this …" at bounding box center [288, 198] width 577 height 396
click at [340, 21] on div "7386 3867973103 Fresnada - + – ⇧ i © Mapbox , © OpenStreetMap , Improve this ma…" at bounding box center [288, 198] width 577 height 396
click at [333, 18] on div "PRADILLA Estado: APAGADO Tipo: Zona de Inclusión + – ⇧ i © Mapbox , © OpenStree…" at bounding box center [288, 198] width 577 height 396
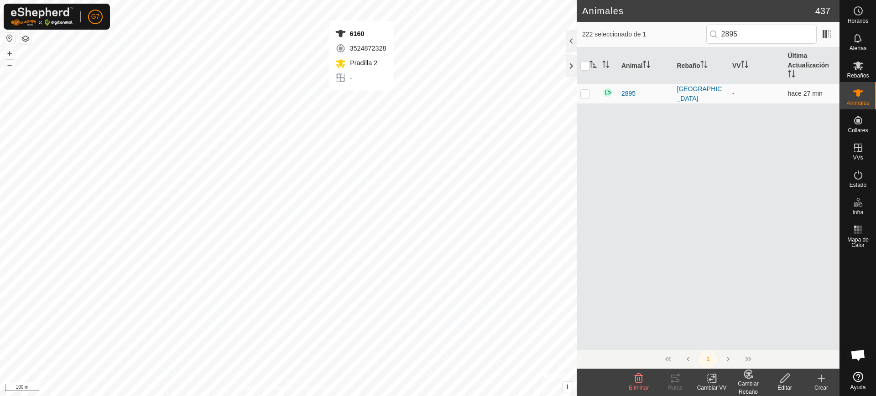
click at [361, 99] on div "6160 3524872328 Pradilla 2 - + – ⇧ i © Mapbox , © OpenStreetMap , Improve this …" at bounding box center [288, 198] width 577 height 396
click at [356, 110] on div "1209 0900009474 Fresnada - + – ⇧ i © Mapbox , © OpenStreetMap , Improve this ma…" at bounding box center [288, 198] width 577 height 396
click at [284, 176] on div "7386 3867973103 Fresnada - + – ⇧ i © Mapbox , © OpenStreetMap , Improve this ma…" at bounding box center [288, 198] width 577 height 396
click at [356, 111] on div "1209 0900009474 Fresnada - + – ⇧ i © Mapbox , © OpenStreetMap , Improve this ma…" at bounding box center [288, 198] width 577 height 396
click at [860, 93] on icon at bounding box center [857, 93] width 11 height 11
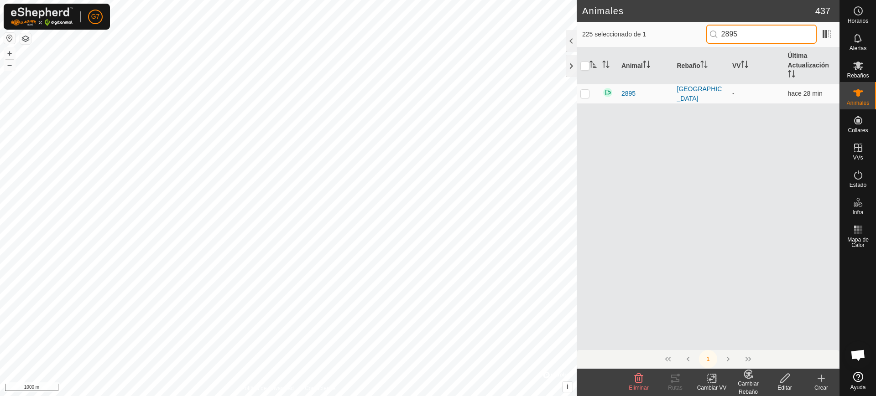
drag, startPoint x: 762, startPoint y: 33, endPoint x: 673, endPoint y: 29, distance: 88.6
click at [673, 29] on div "225 seleccionado de 1 2895" at bounding box center [708, 34] width 252 height 19
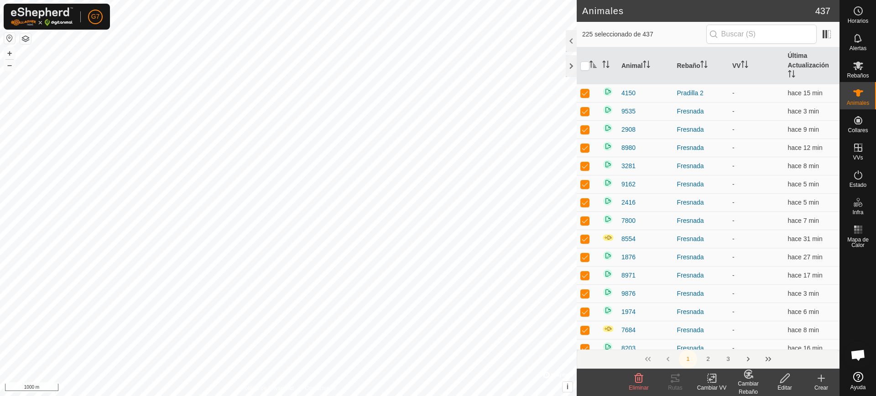
click at [749, 379] on icon at bounding box center [748, 374] width 8 height 8
click at [762, 339] on link "Elegir Rebaño..." at bounding box center [776, 339] width 92 height 18
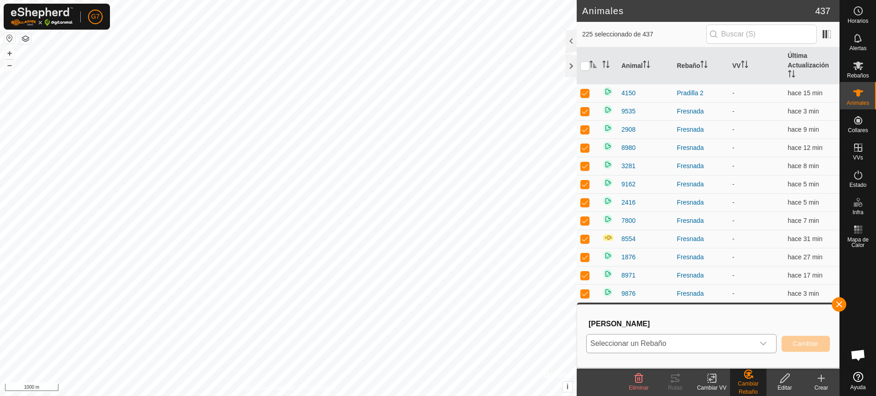
click at [676, 339] on span "Seleccionar un Rebaño" at bounding box center [670, 344] width 167 height 18
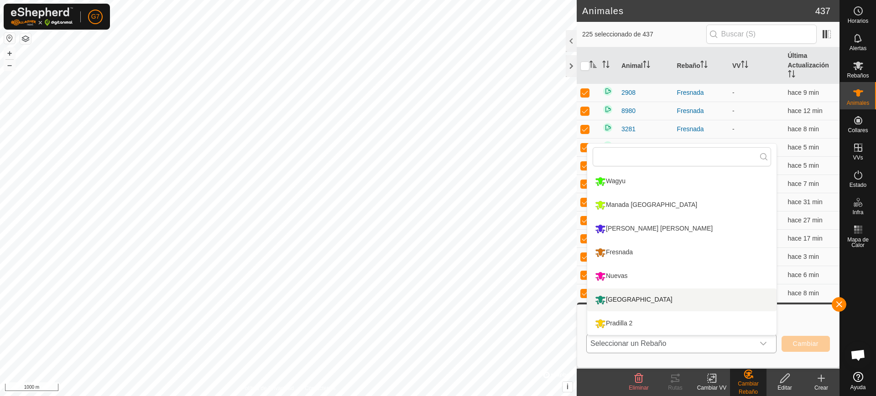
scroll to position [57, 0]
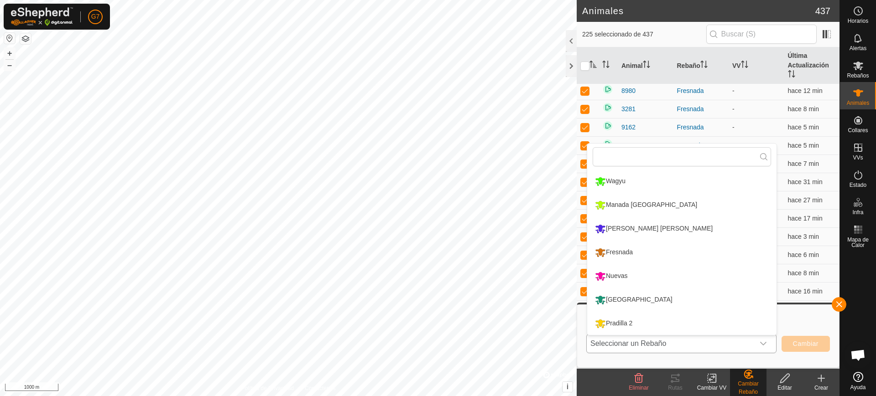
click at [639, 324] on li "[PERSON_NAME] 2" at bounding box center [681, 323] width 189 height 23
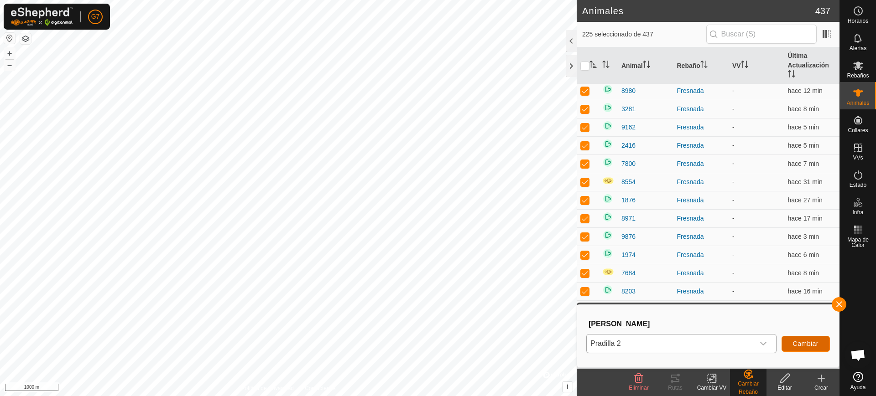
click at [800, 342] on span "Cambiar" at bounding box center [806, 343] width 26 height 7
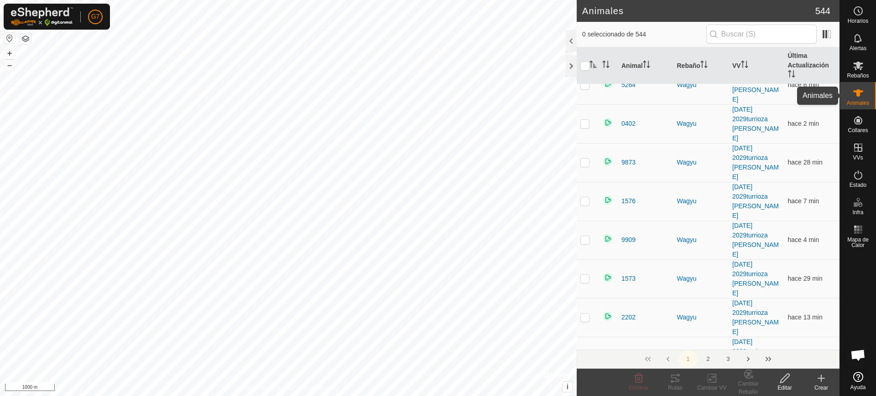
click at [867, 93] on div "Animales" at bounding box center [858, 95] width 36 height 27
click at [863, 65] on es-mob-svg-icon at bounding box center [858, 65] width 16 height 15
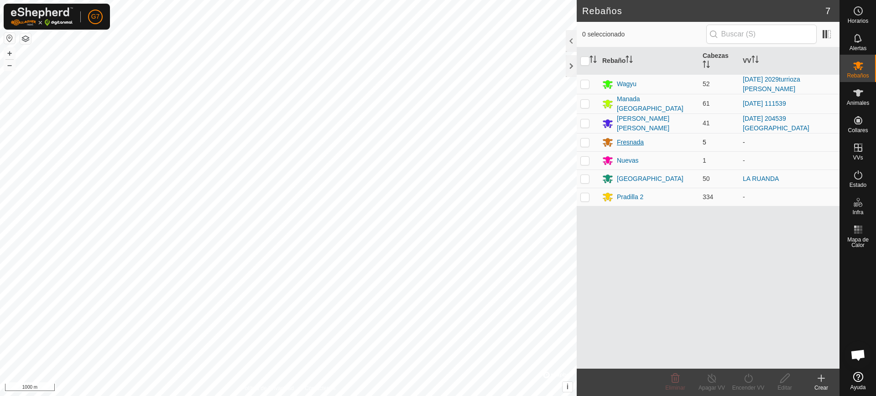
click at [641, 139] on div "[PERSON_NAME]" at bounding box center [630, 143] width 27 height 10
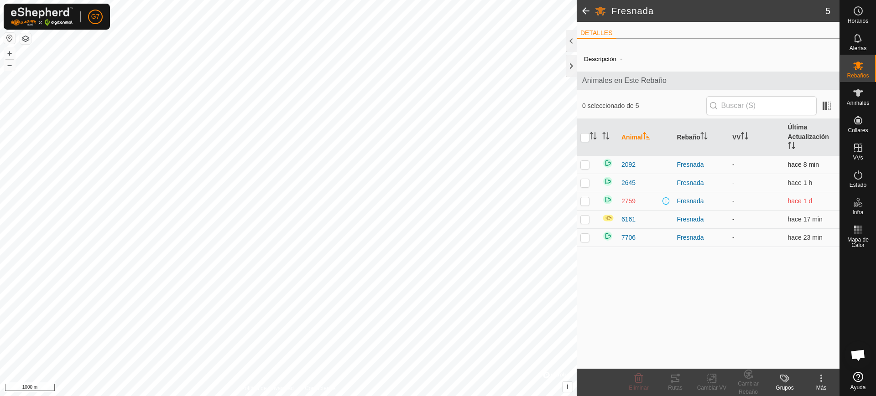
click at [583, 168] on p-checkbox at bounding box center [584, 164] width 9 height 7
click at [584, 187] on td at bounding box center [588, 183] width 22 height 18
click at [584, 202] on p-checkbox at bounding box center [584, 200] width 9 height 7
drag, startPoint x: 586, startPoint y: 216, endPoint x: 582, endPoint y: 218, distance: 4.7
click at [584, 216] on p-checkbox at bounding box center [584, 219] width 9 height 7
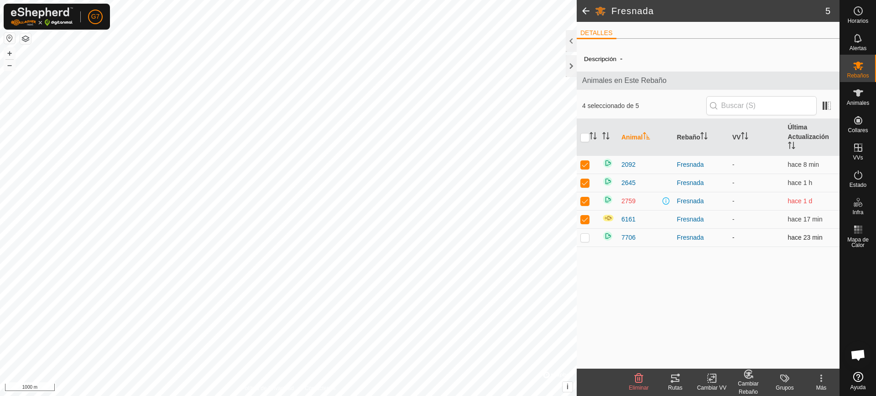
click at [585, 234] on td at bounding box center [588, 238] width 22 height 18
click at [738, 373] on change-mob-svg-icon at bounding box center [748, 374] width 36 height 11
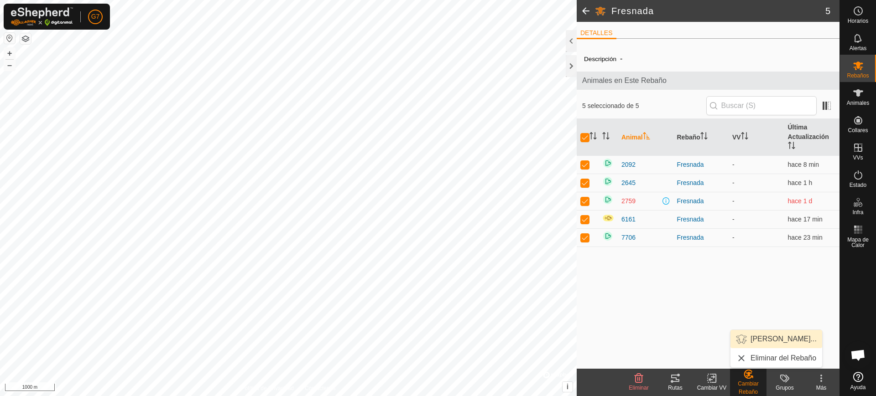
click at [756, 340] on link "Elegir Rebaño..." at bounding box center [776, 339] width 92 height 18
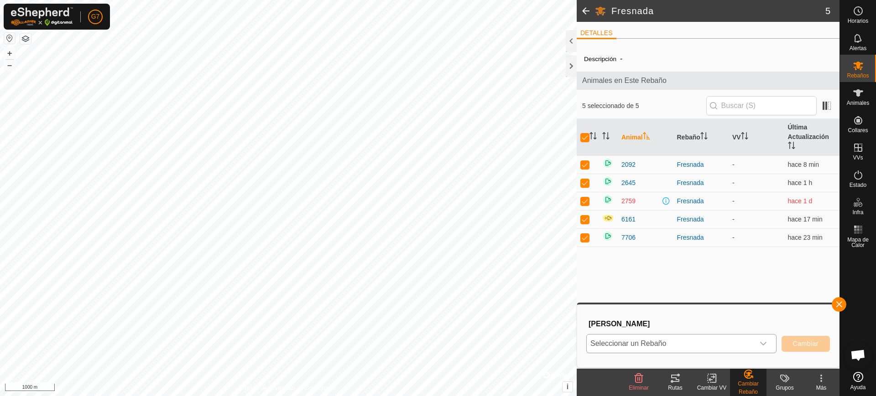
click at [664, 340] on span "Seleccionar un Rebaño" at bounding box center [670, 344] width 167 height 18
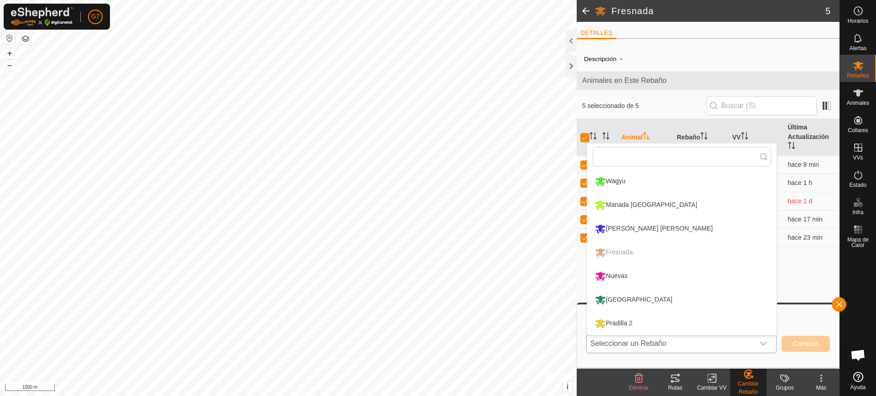
click at [637, 327] on li "[PERSON_NAME] 2" at bounding box center [681, 323] width 189 height 23
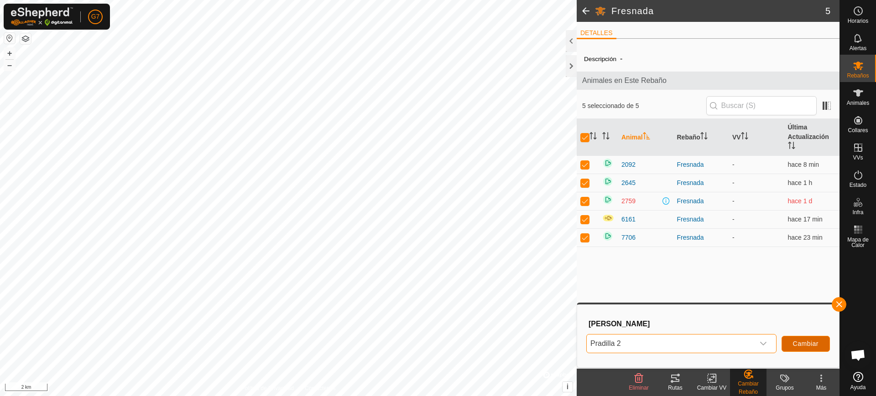
click at [800, 344] on span "Cambiar" at bounding box center [806, 343] width 26 height 7
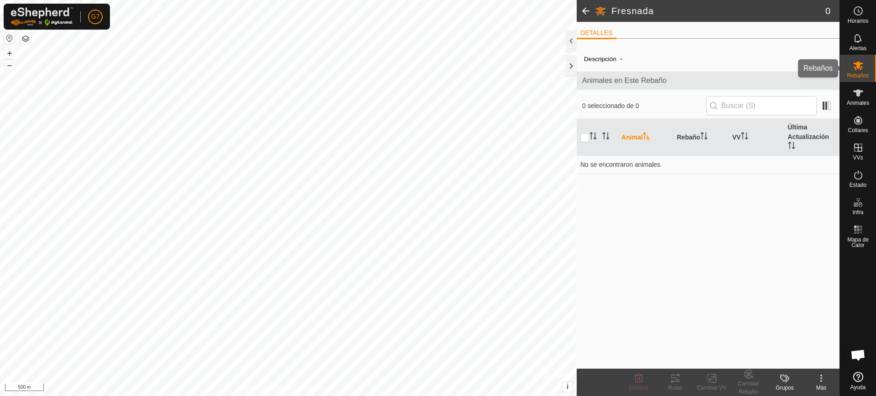
click at [862, 72] on es-mob-svg-icon at bounding box center [858, 65] width 16 height 15
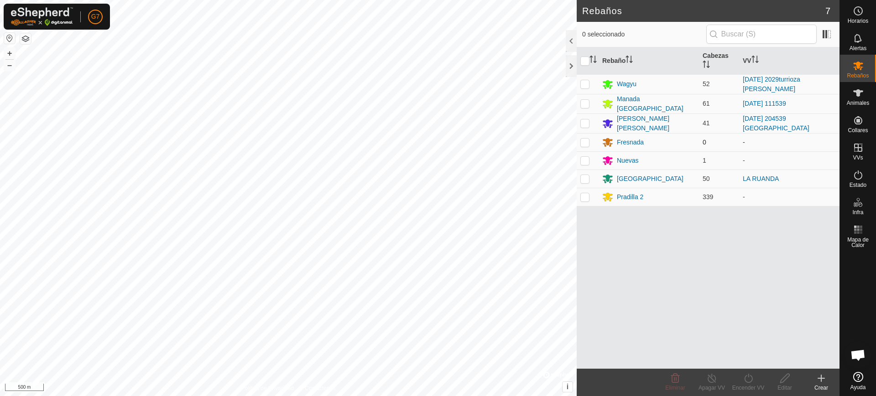
click at [587, 140] on p-checkbox at bounding box center [584, 142] width 9 height 7
click at [677, 381] on icon at bounding box center [675, 378] width 11 height 11
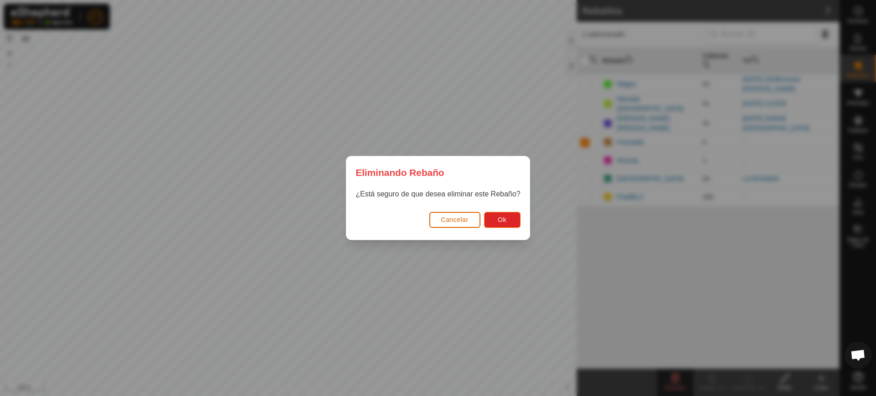
click at [463, 219] on span "Cancelar" at bounding box center [454, 219] width 27 height 7
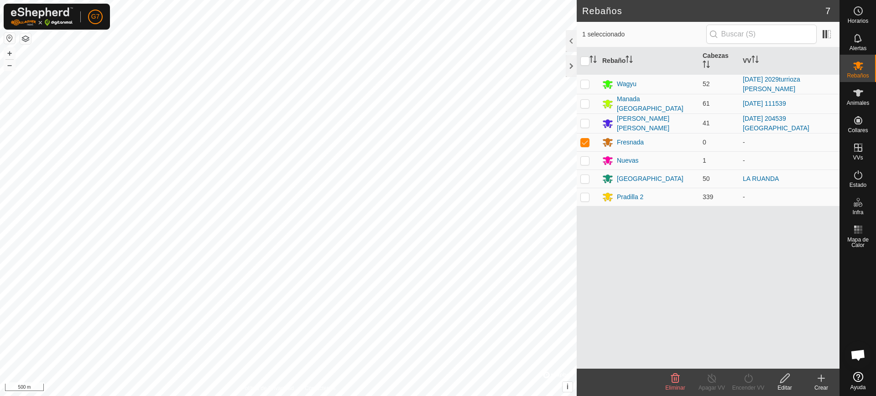
click at [675, 381] on icon at bounding box center [675, 378] width 11 height 11
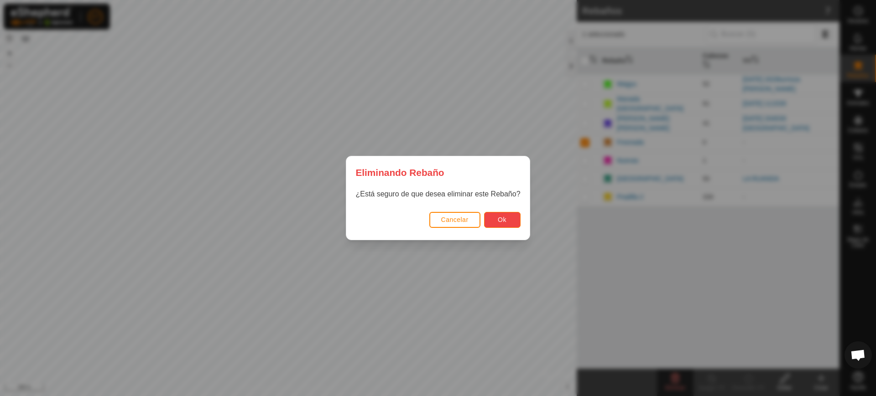
click at [505, 223] on span "Ok" at bounding box center [502, 219] width 9 height 7
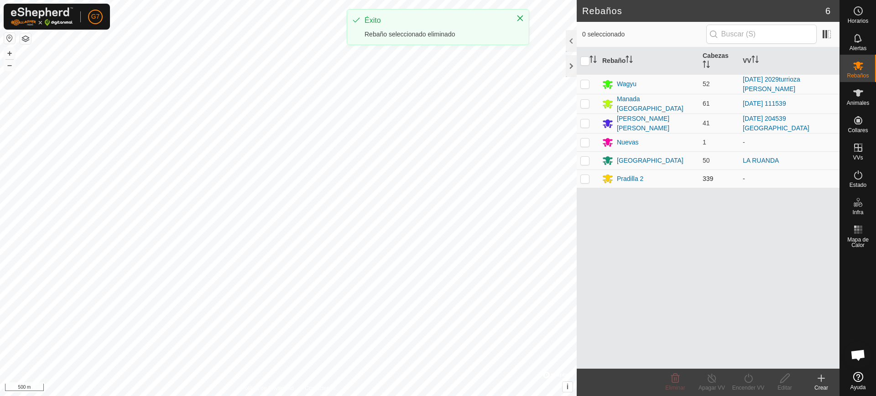
click at [582, 175] on p-checkbox at bounding box center [584, 178] width 9 height 7
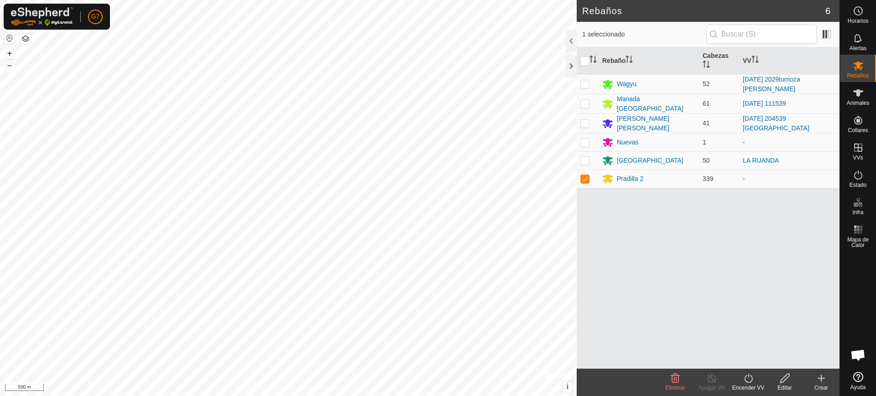
click at [783, 380] on icon at bounding box center [784, 378] width 11 height 11
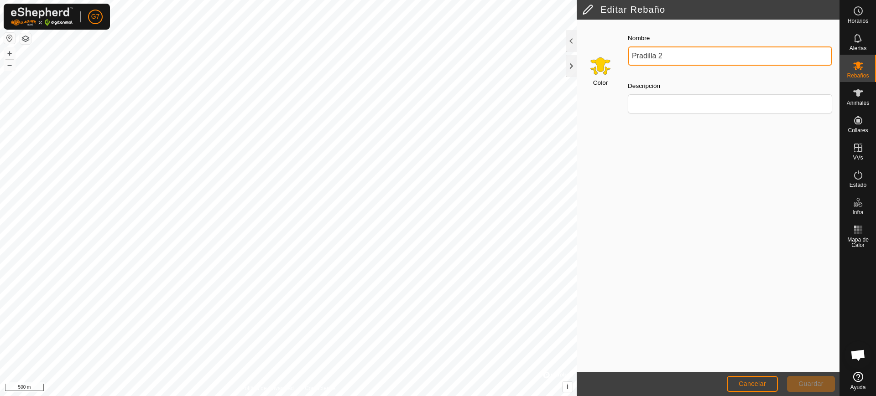
drag, startPoint x: 684, startPoint y: 56, endPoint x: 684, endPoint y: 63, distance: 6.9
click at [684, 57] on input "[PERSON_NAME] 2" at bounding box center [730, 56] width 204 height 19
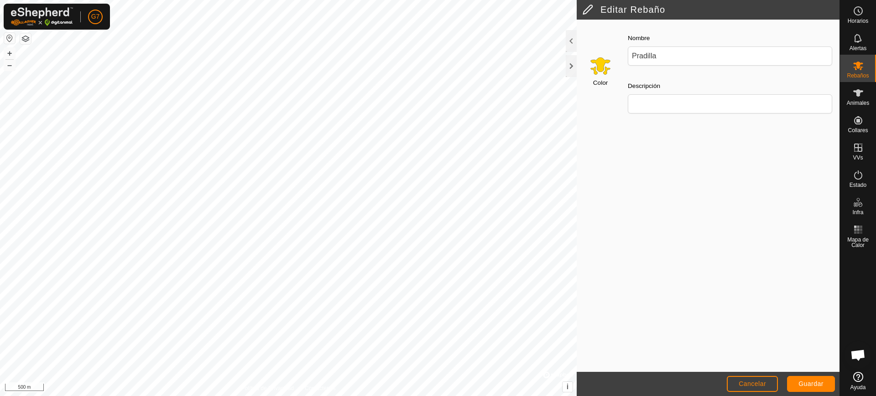
click at [594, 66] on input "Select a color" at bounding box center [600, 66] width 22 height 22
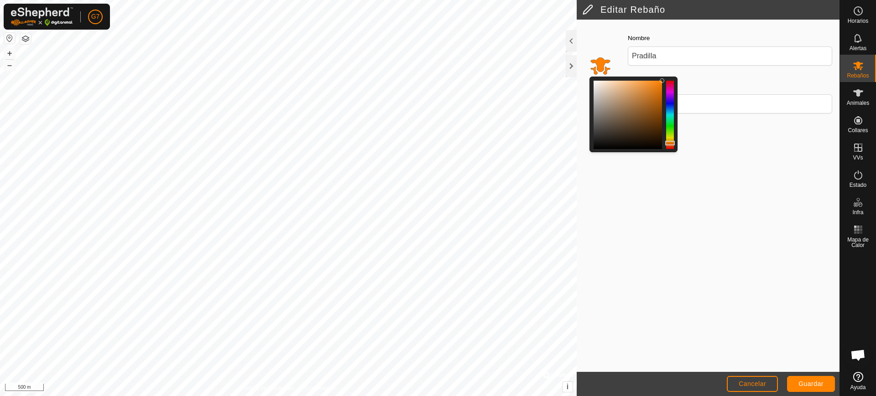
drag, startPoint x: 668, startPoint y: 143, endPoint x: 663, endPoint y: 137, distance: 7.8
click at [668, 143] on div at bounding box center [670, 115] width 8 height 68
click at [646, 94] on div at bounding box center [627, 115] width 68 height 68
click at [666, 94] on div at bounding box center [633, 115] width 88 height 76
click at [654, 83] on div at bounding box center [627, 115] width 68 height 68
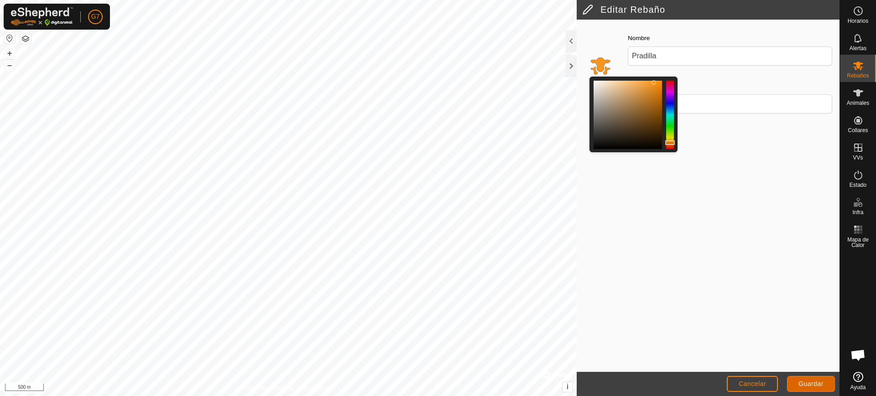
click at [811, 381] on span "Guardar" at bounding box center [810, 383] width 25 height 7
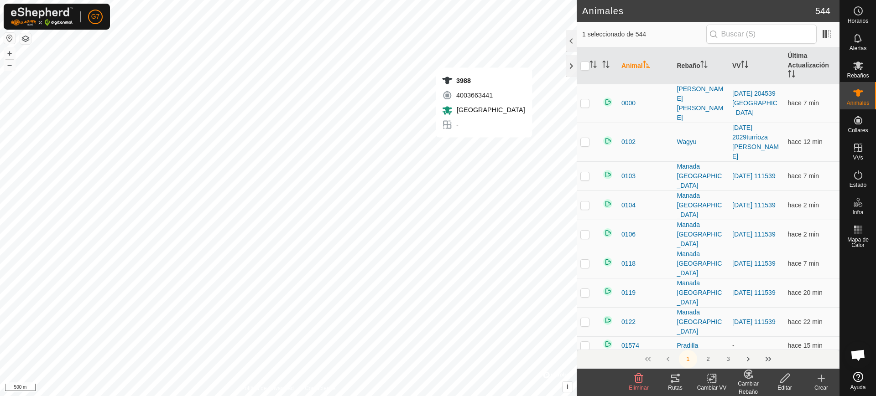
click at [483, 146] on div "3988 4003663441 Ruanda - + – ⇧ i © Mapbox , © OpenStreetMap , Improve this map …" at bounding box center [288, 198] width 577 height 396
click at [709, 375] on icon at bounding box center [711, 378] width 11 height 11
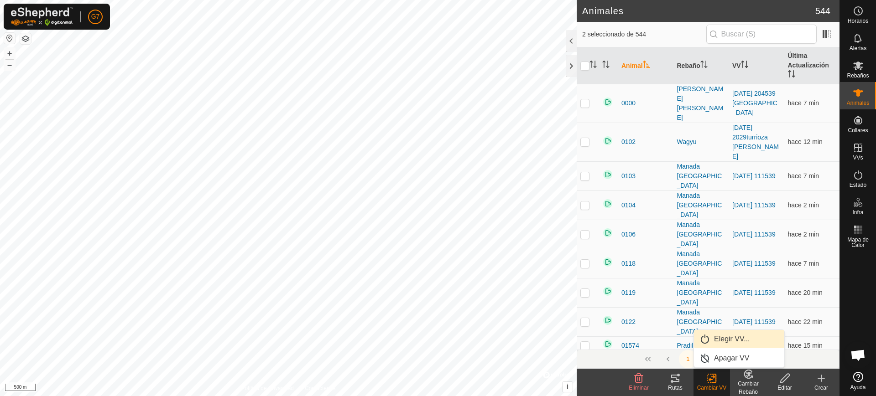
click at [727, 341] on link "Elegir VV..." at bounding box center [739, 339] width 90 height 18
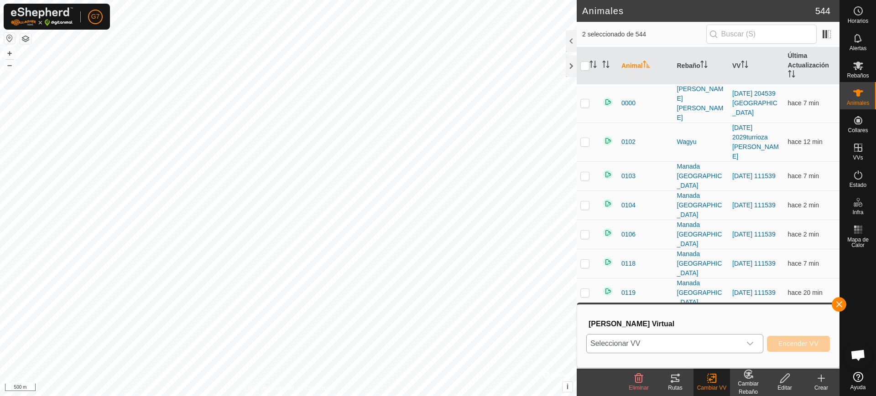
click at [670, 337] on span "Seleccionar VV" at bounding box center [664, 344] width 154 height 18
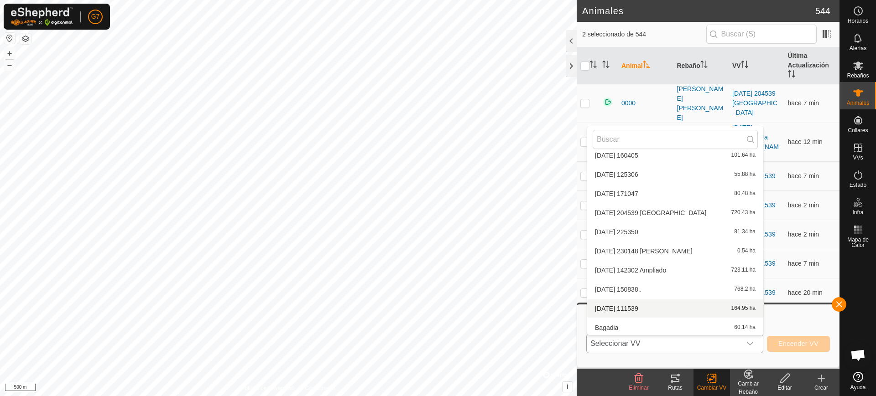
scroll to position [124, 0]
click at [628, 309] on li "LA RUANDA 359.32 ha" at bounding box center [675, 308] width 176 height 18
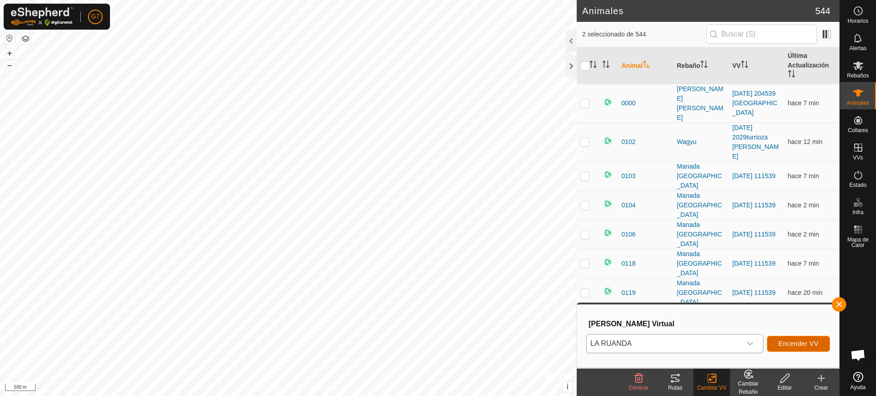
click at [790, 347] on span "Encender VV" at bounding box center [798, 343] width 40 height 7
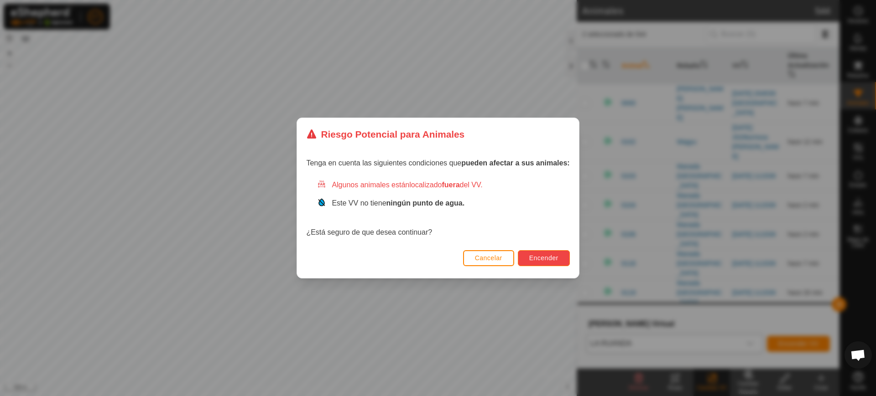
click at [551, 260] on span "Encender" at bounding box center [543, 258] width 29 height 7
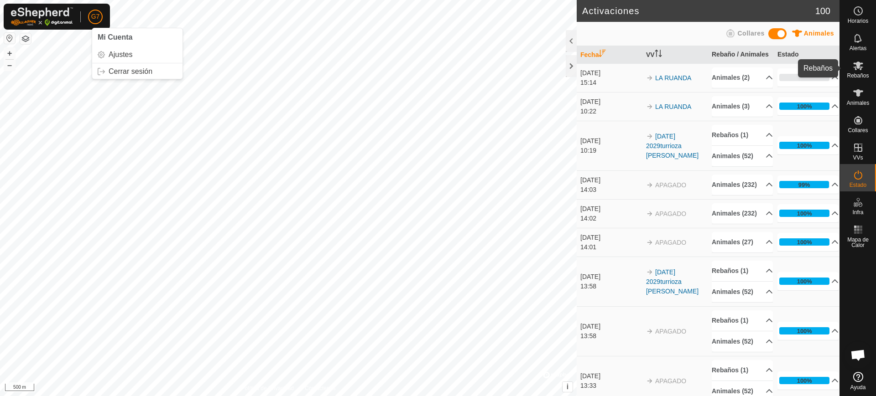
click at [865, 67] on es-mob-svg-icon at bounding box center [858, 65] width 16 height 15
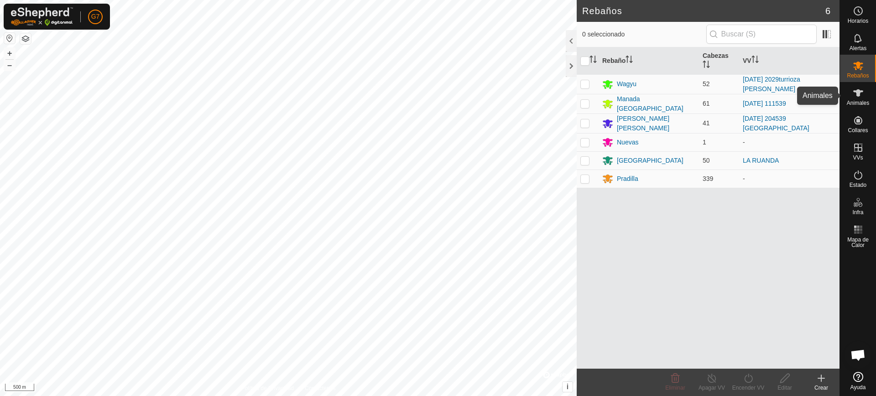
click at [860, 96] on icon at bounding box center [857, 93] width 11 height 11
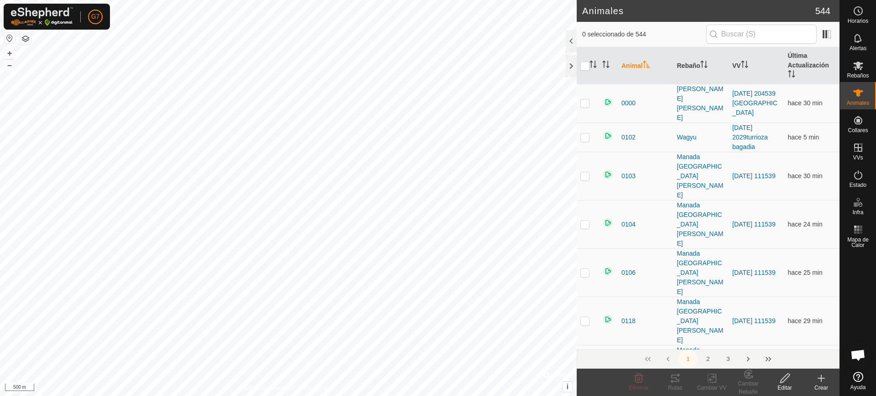
scroll to position [743, 0]
click at [820, 384] on div "Crear" at bounding box center [821, 388] width 36 height 8
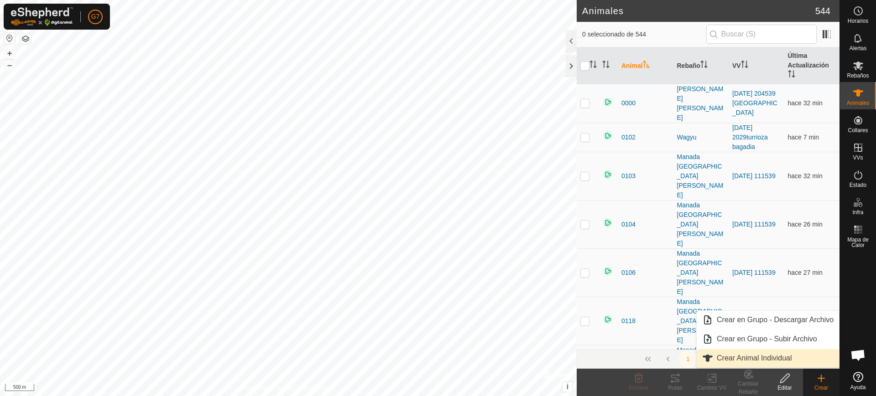
click at [803, 358] on link "Crear Animal Individual" at bounding box center [767, 358] width 142 height 18
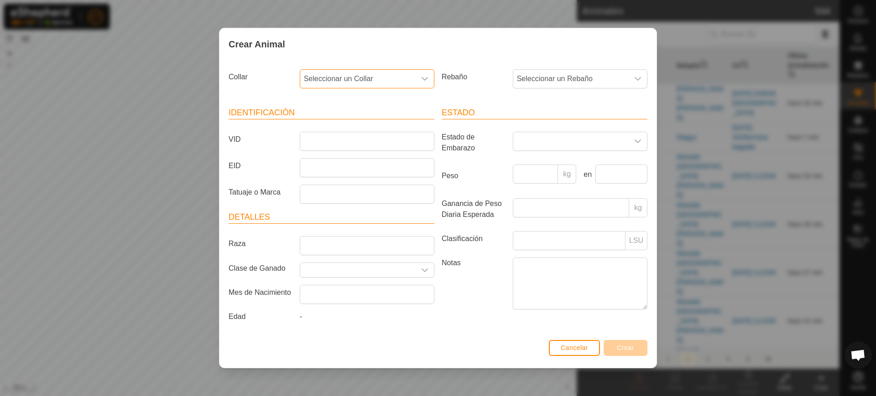
click at [369, 78] on span "Seleccionar un Collar" at bounding box center [357, 79] width 115 height 18
type input "21978"
click at [587, 344] on span "Cancelar" at bounding box center [574, 347] width 27 height 7
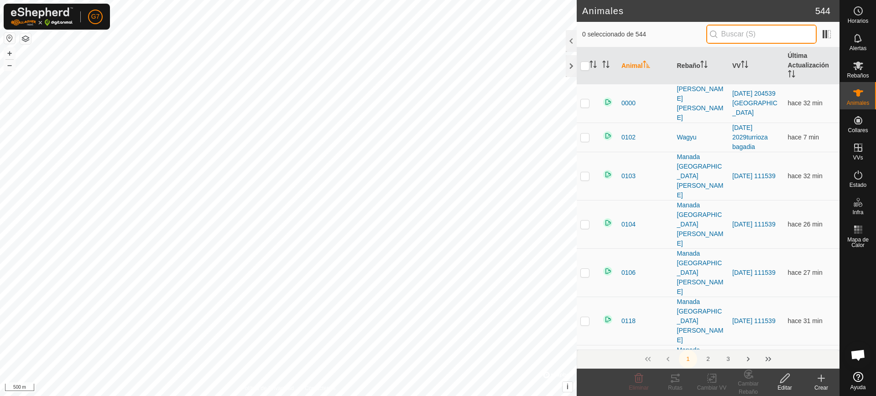
click at [752, 36] on input "text" at bounding box center [761, 34] width 110 height 19
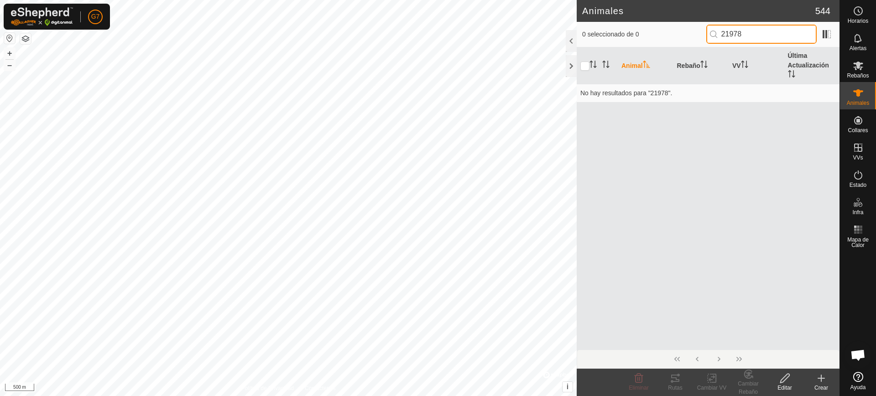
type input "21978"
